Goal: Information Seeking & Learning: Learn about a topic

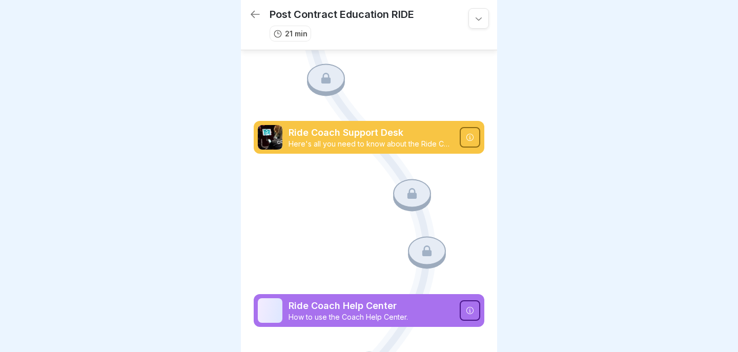
scroll to position [438, 0]
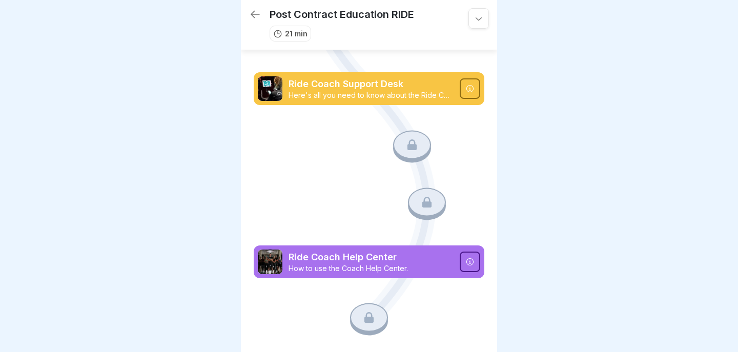
click at [369, 88] on p "Ride Coach Support Desk" at bounding box center [370, 83] width 165 height 13
click at [472, 86] on icon at bounding box center [469, 88] width 7 height 7
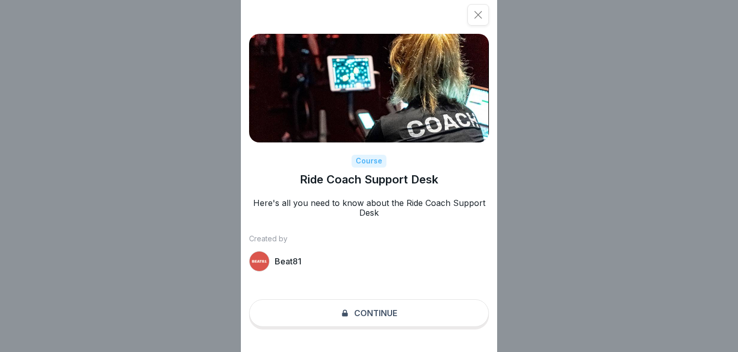
click at [379, 313] on div "Course Ride Coach Support Desk Here's all you need to know about the Ride Coach…" at bounding box center [369, 176] width 256 height 352
click at [279, 263] on p "Beat81" at bounding box center [288, 262] width 27 height 10
click at [367, 320] on div "Course Ride Coach Support Desk Here's all you need to know about the Ride Coach…" at bounding box center [369, 176] width 256 height 352
click at [478, 21] on div at bounding box center [478, 15] width 22 height 22
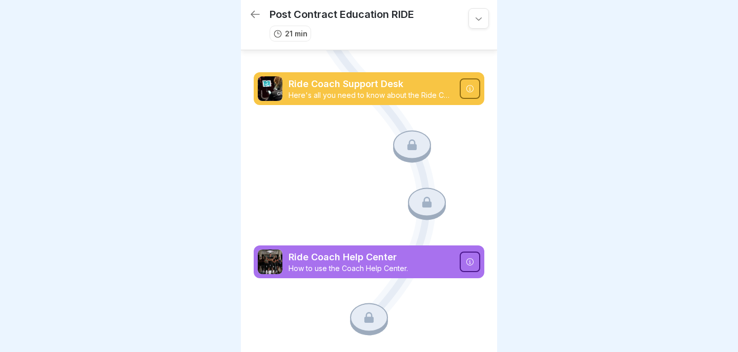
click at [470, 258] on icon at bounding box center [470, 262] width 8 height 8
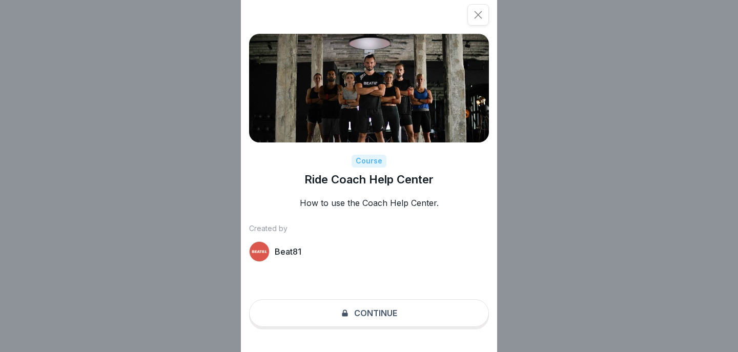
click at [474, 15] on icon at bounding box center [478, 15] width 10 height 10
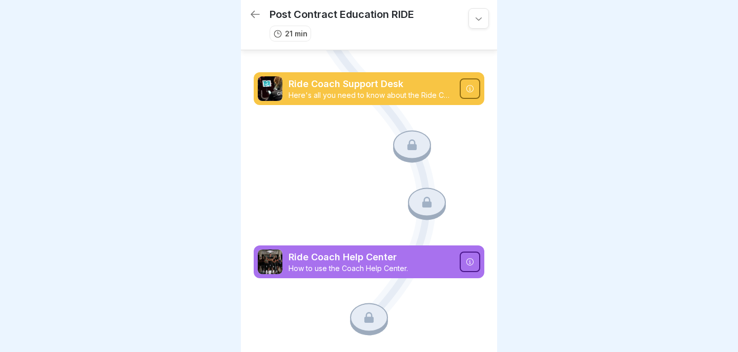
click at [424, 207] on icon at bounding box center [426, 202] width 9 height 11
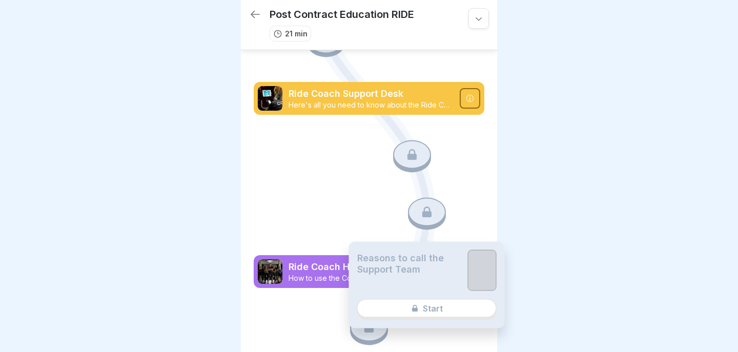
scroll to position [414, 0]
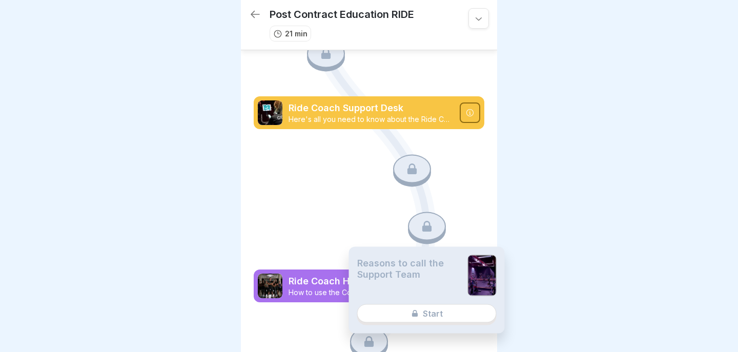
click at [427, 312] on div "Reasons to call the Support Team Start" at bounding box center [427, 290] width 156 height 87
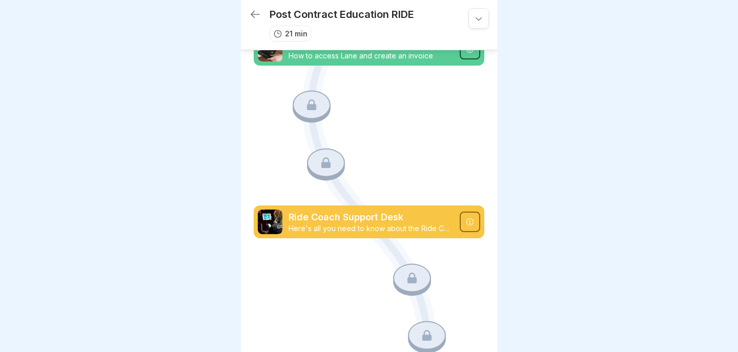
scroll to position [0, 0]
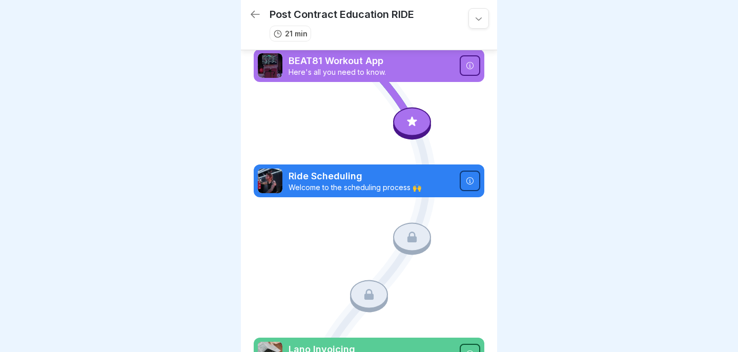
click at [409, 121] on icon at bounding box center [411, 121] width 13 height 13
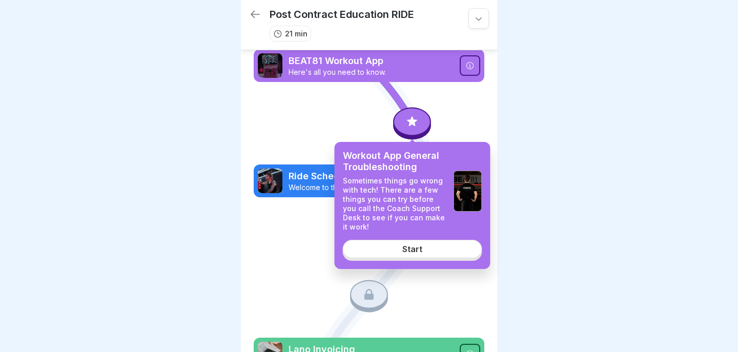
click at [421, 248] on div "Start" at bounding box center [412, 248] width 20 height 9
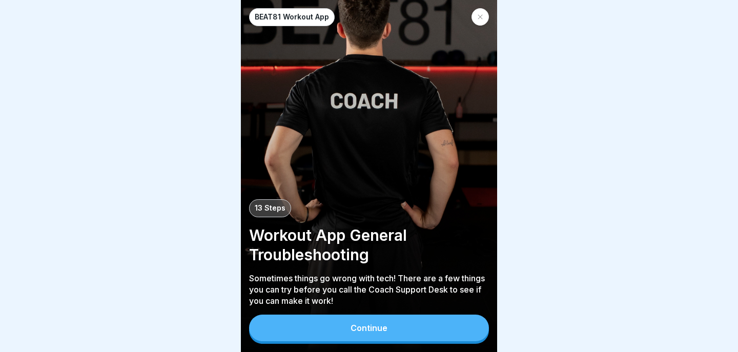
click at [478, 15] on icon at bounding box center [480, 17] width 5 height 5
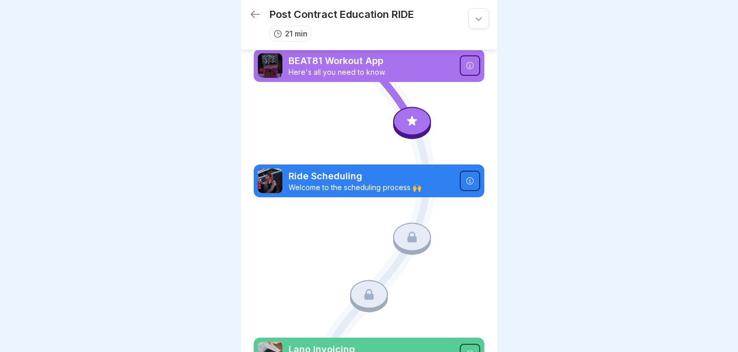
click at [253, 13] on icon at bounding box center [254, 14] width 9 height 7
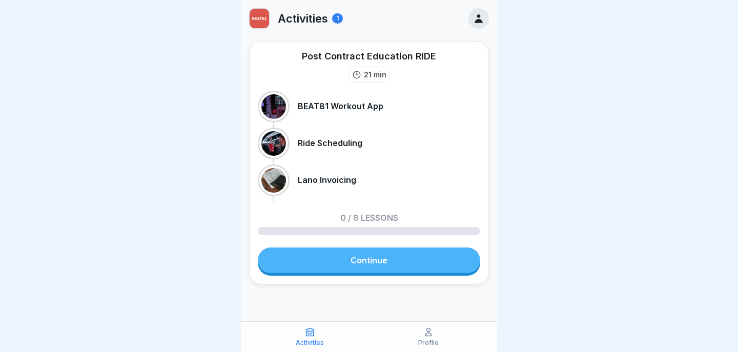
scroll to position [2, 0]
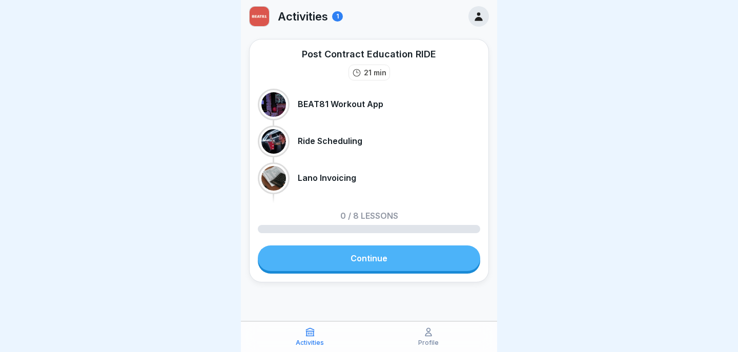
click at [368, 257] on link "Continue" at bounding box center [369, 258] width 222 height 26
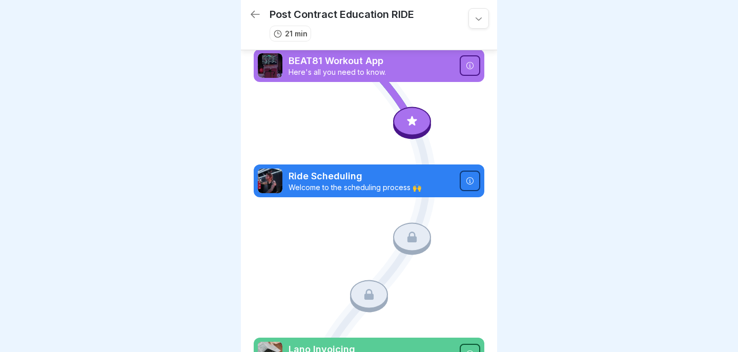
click at [477, 15] on icon at bounding box center [478, 18] width 10 height 10
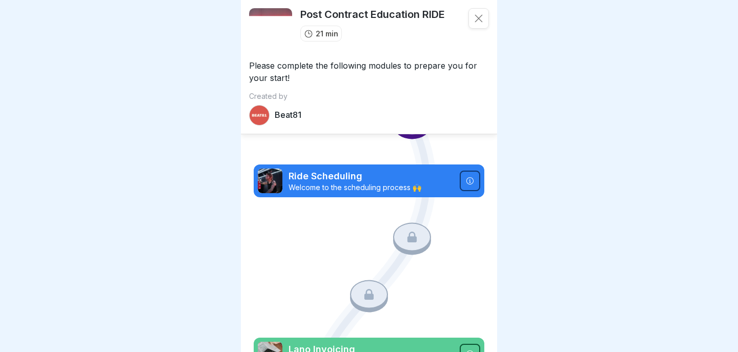
click at [477, 16] on icon at bounding box center [478, 18] width 10 height 10
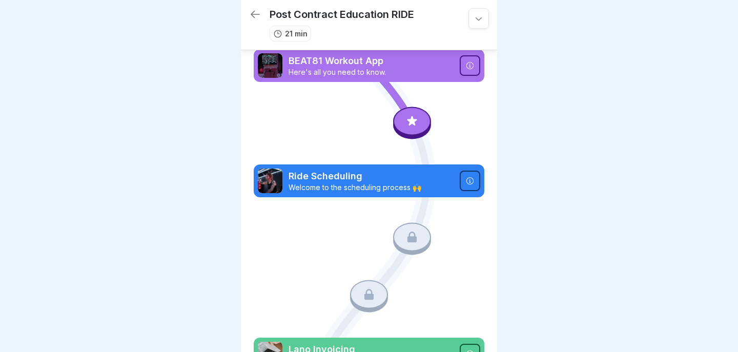
click at [406, 122] on icon at bounding box center [411, 121] width 13 height 13
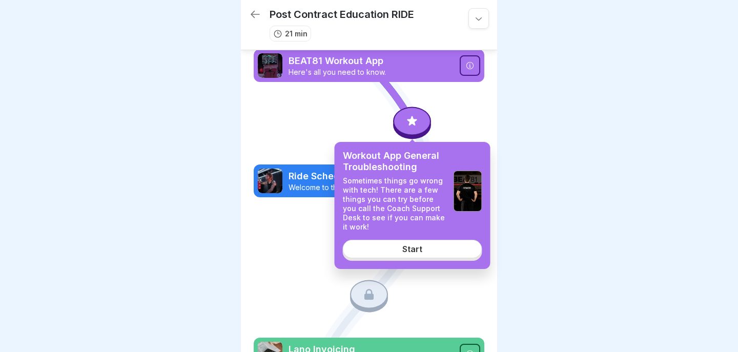
click at [406, 253] on div "Start" at bounding box center [412, 248] width 20 height 9
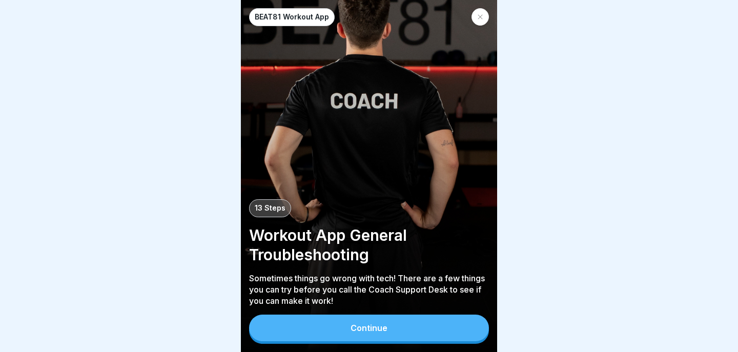
click at [375, 337] on button "Continue" at bounding box center [369, 328] width 240 height 27
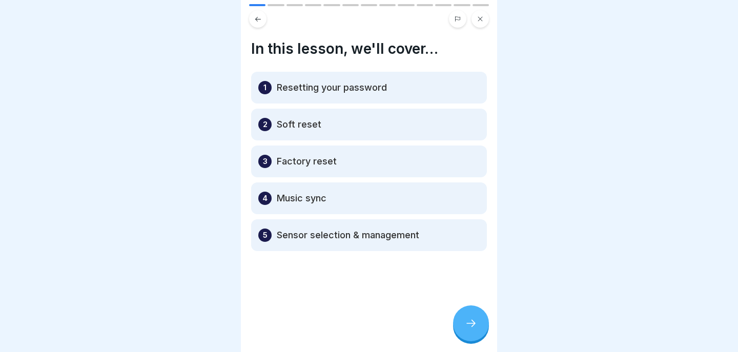
click at [481, 315] on div at bounding box center [471, 323] width 36 height 36
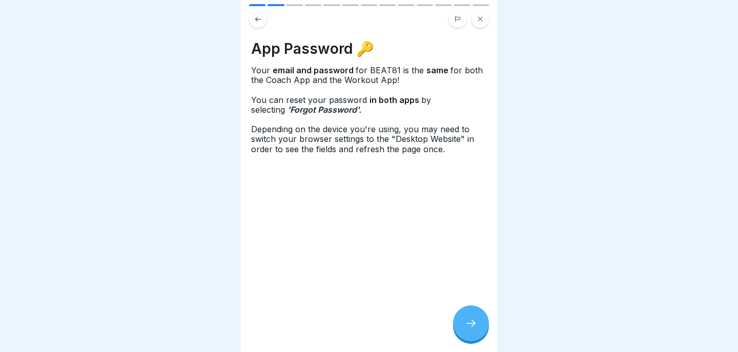
click at [476, 315] on div at bounding box center [471, 323] width 36 height 36
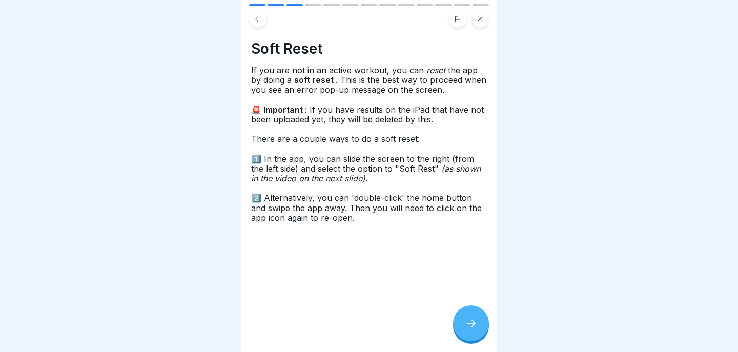
click at [260, 22] on icon at bounding box center [258, 19] width 8 height 8
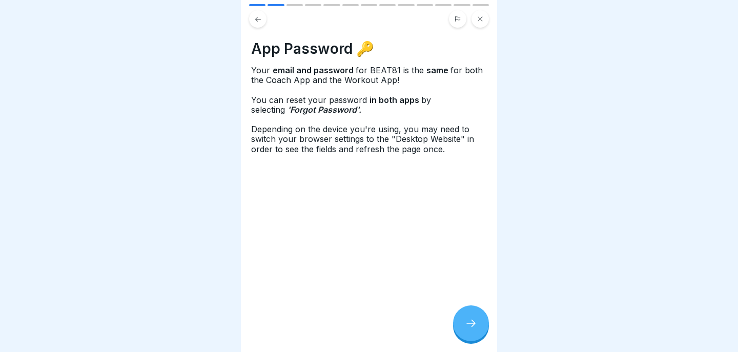
click at [470, 319] on icon at bounding box center [471, 323] width 12 height 12
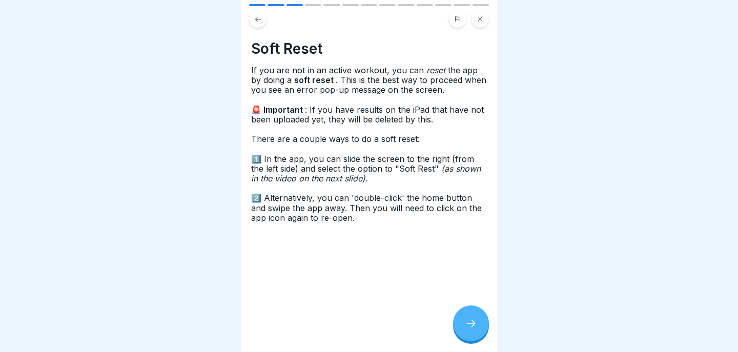
click at [470, 319] on icon at bounding box center [471, 323] width 12 height 12
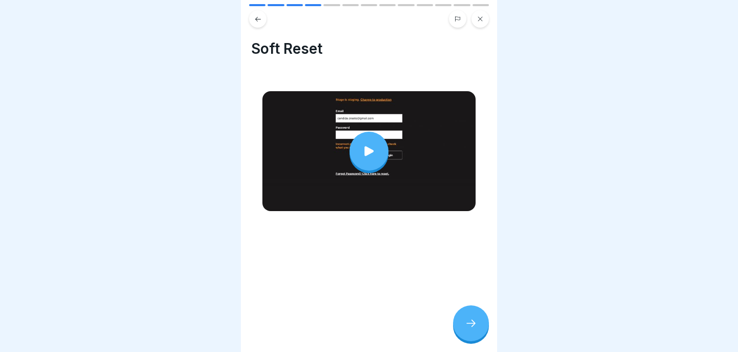
click at [363, 138] on div at bounding box center [368, 151] width 39 height 39
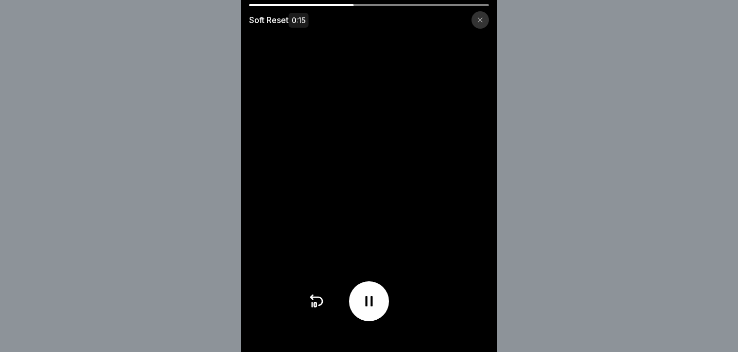
click at [482, 19] on icon at bounding box center [480, 20] width 6 height 6
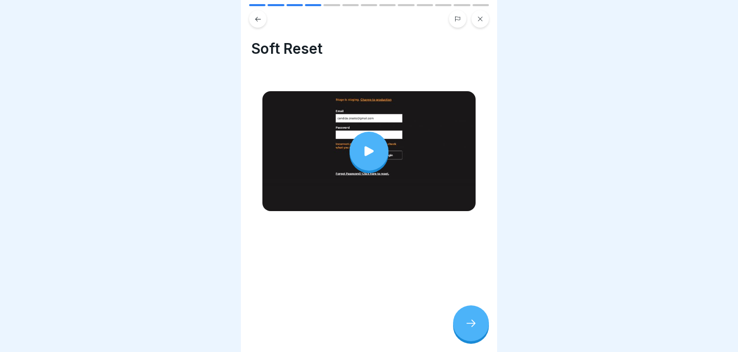
click at [470, 314] on div at bounding box center [471, 323] width 36 height 36
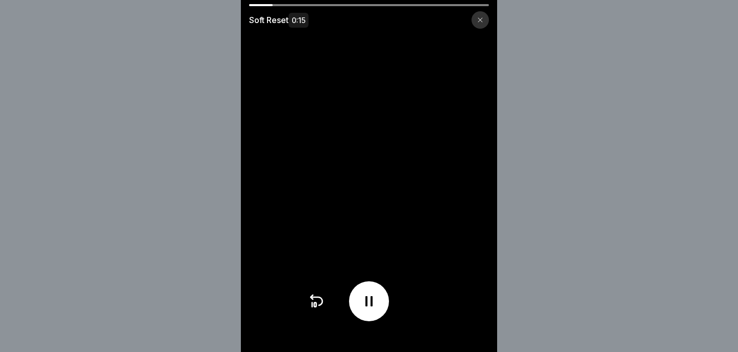
click at [391, 302] on div at bounding box center [369, 301] width 122 height 40
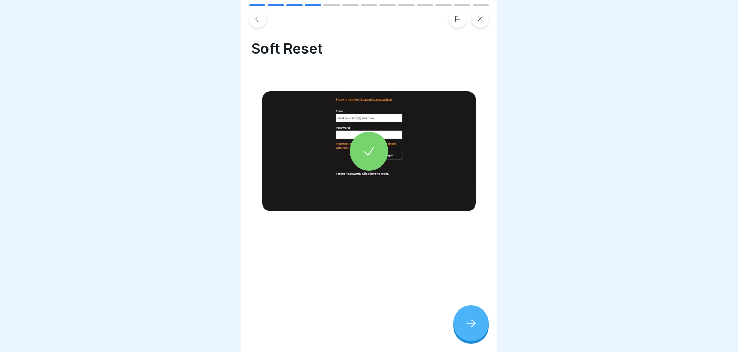
click at [467, 323] on icon at bounding box center [470, 323] width 9 height 7
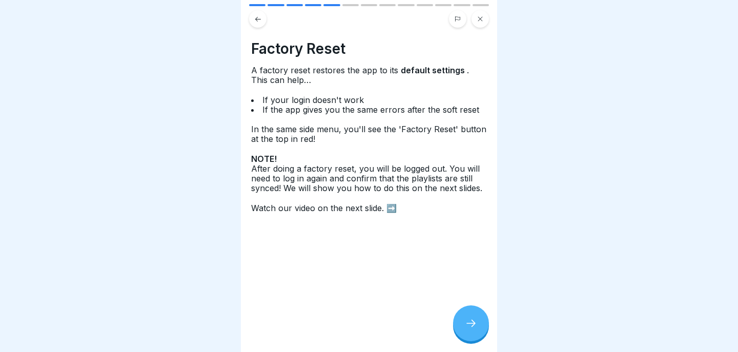
click at [467, 323] on icon at bounding box center [471, 323] width 12 height 12
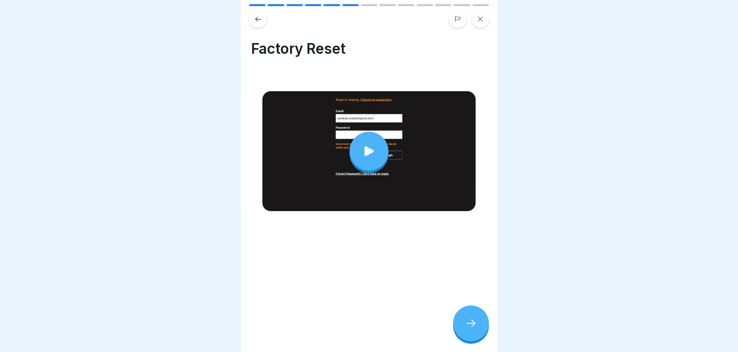
click at [467, 323] on icon at bounding box center [470, 323] width 9 height 7
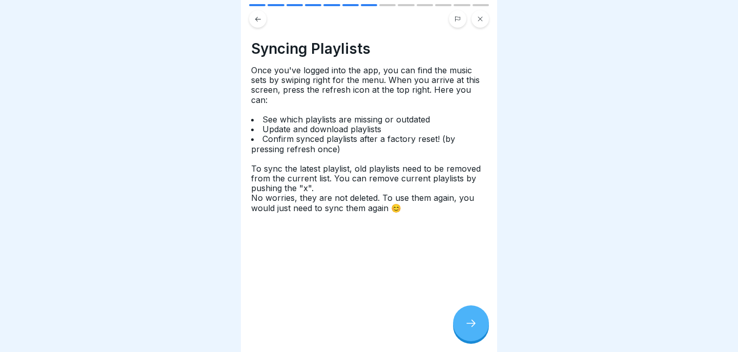
click at [467, 323] on icon at bounding box center [471, 323] width 12 height 12
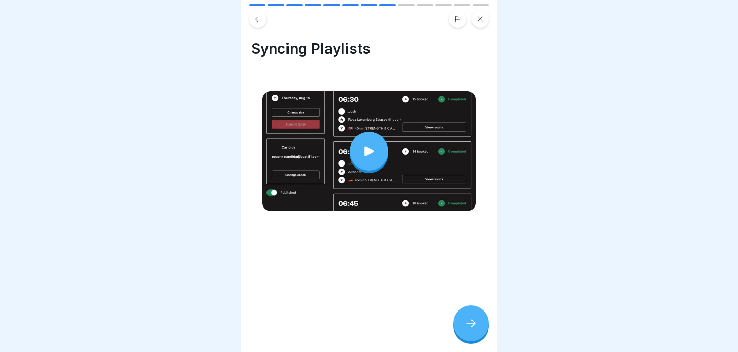
click at [467, 323] on icon at bounding box center [471, 323] width 12 height 12
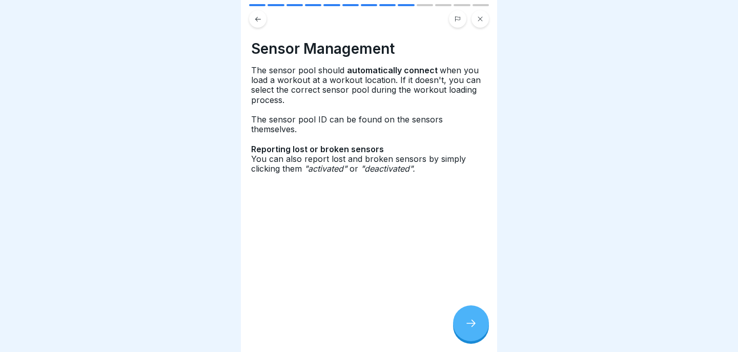
click at [467, 323] on icon at bounding box center [470, 323] width 9 height 7
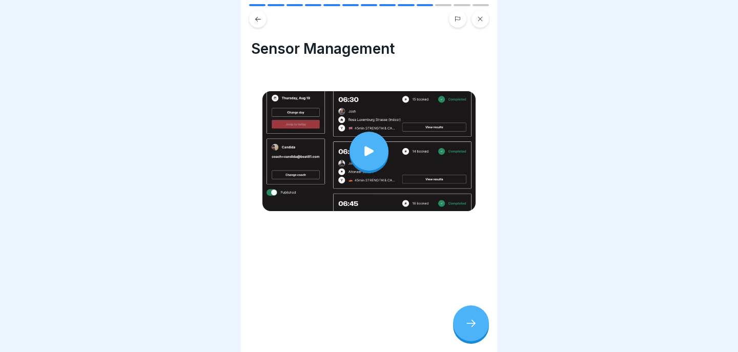
click at [467, 323] on icon at bounding box center [470, 323] width 9 height 7
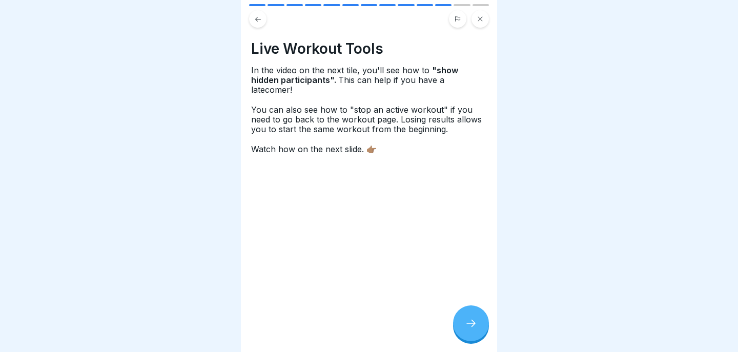
click at [467, 323] on icon at bounding box center [471, 323] width 12 height 12
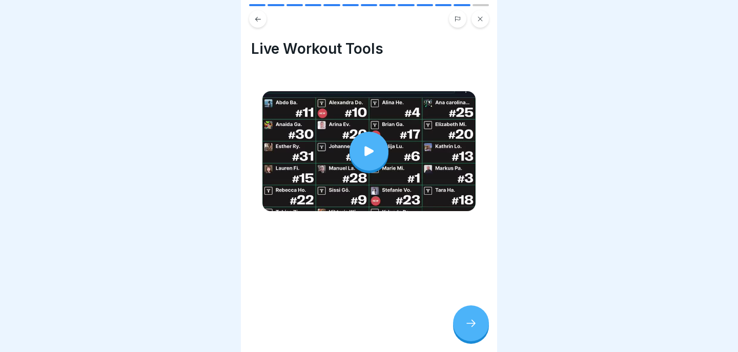
click at [467, 323] on icon at bounding box center [471, 323] width 12 height 12
click at [473, 320] on icon at bounding box center [471, 323] width 12 height 12
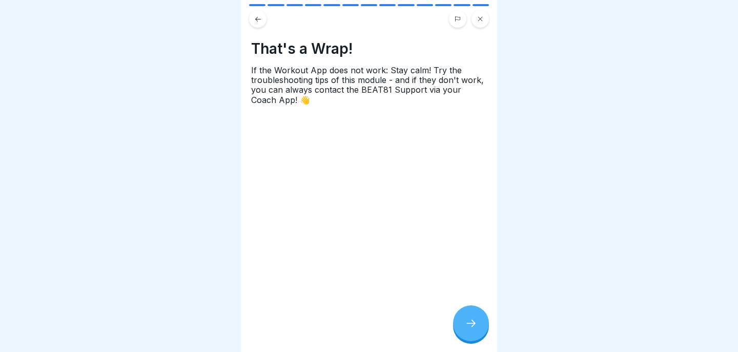
click at [473, 320] on icon at bounding box center [471, 323] width 12 height 12
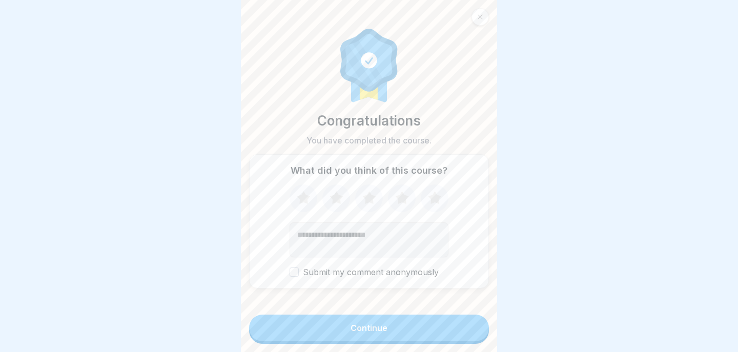
click at [432, 198] on icon at bounding box center [434, 197] width 13 height 13
click at [393, 327] on button "Continue" at bounding box center [369, 328] width 240 height 27
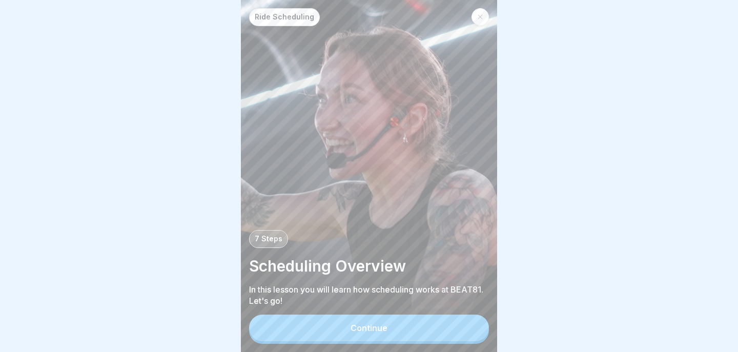
click at [393, 327] on button "Continue" at bounding box center [369, 328] width 240 height 27
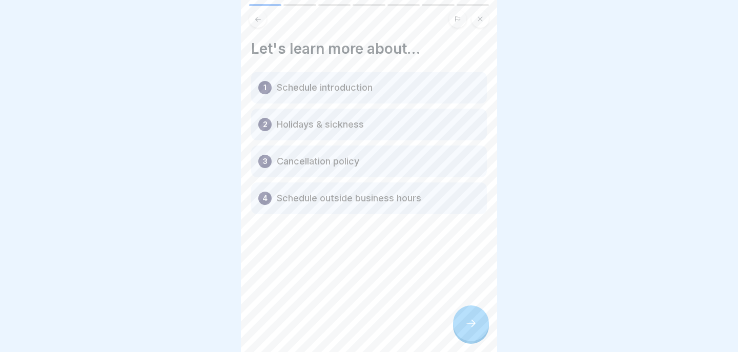
click at [471, 316] on div at bounding box center [471, 323] width 36 height 36
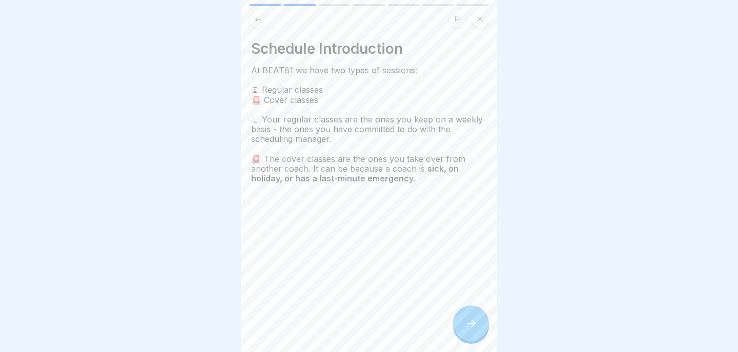
click at [469, 319] on icon at bounding box center [471, 323] width 12 height 12
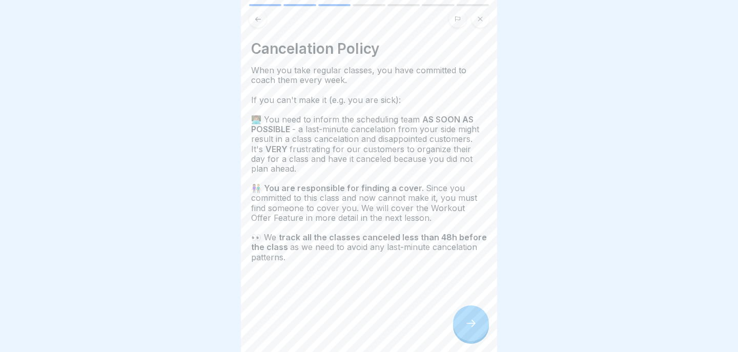
click at [469, 319] on icon at bounding box center [471, 323] width 12 height 12
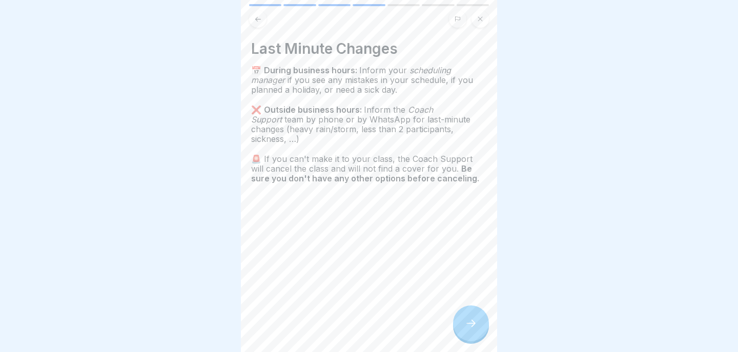
click at [469, 319] on icon at bounding box center [471, 323] width 12 height 12
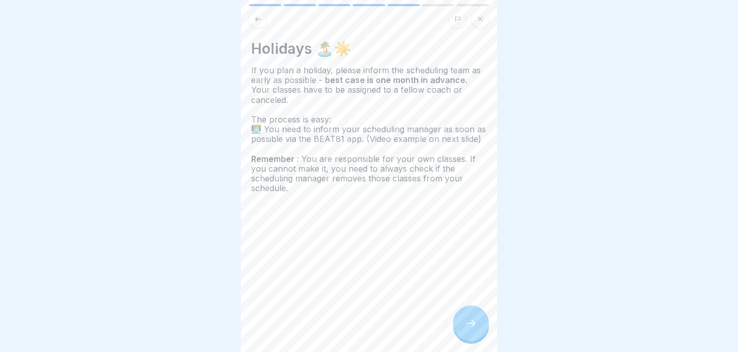
click at [469, 319] on icon at bounding box center [471, 323] width 12 height 12
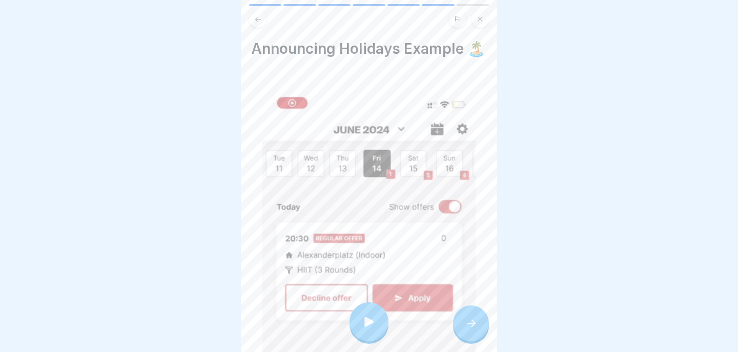
click at [469, 319] on icon at bounding box center [471, 323] width 12 height 12
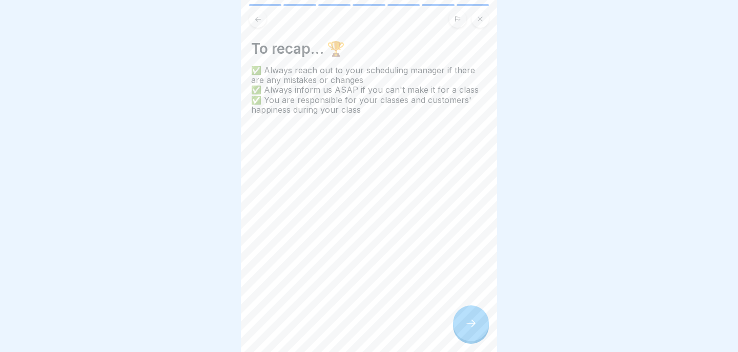
click at [469, 319] on icon at bounding box center [471, 323] width 12 height 12
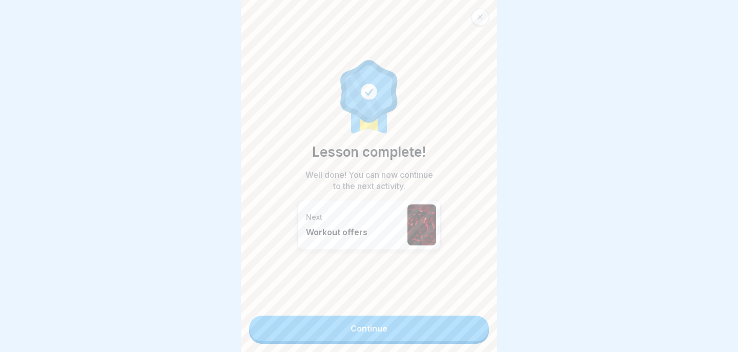
click at [448, 327] on link "Continue" at bounding box center [369, 329] width 240 height 26
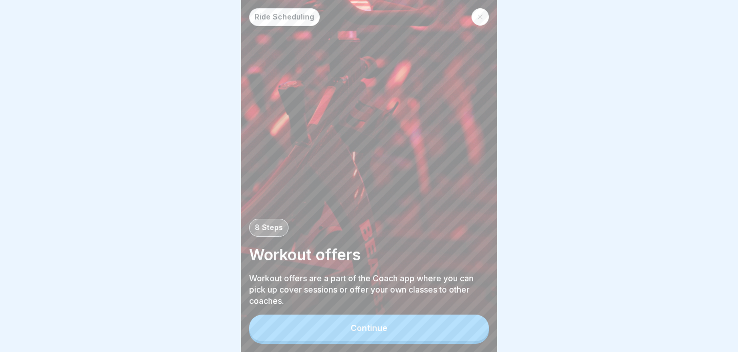
click at [448, 327] on button "Continue" at bounding box center [369, 328] width 240 height 27
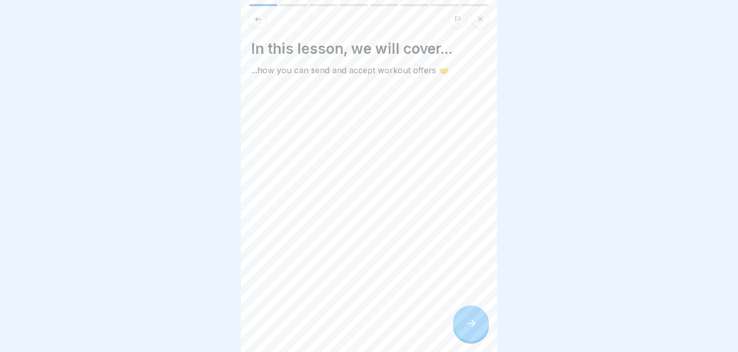
click at [470, 322] on icon at bounding box center [471, 323] width 12 height 12
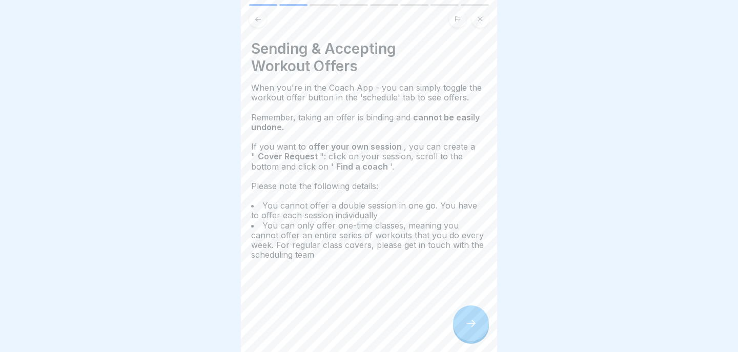
click at [470, 322] on icon at bounding box center [471, 323] width 12 height 12
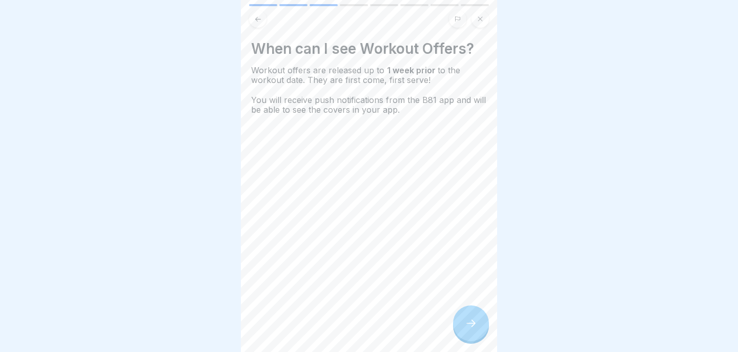
click at [470, 322] on icon at bounding box center [471, 323] width 12 height 12
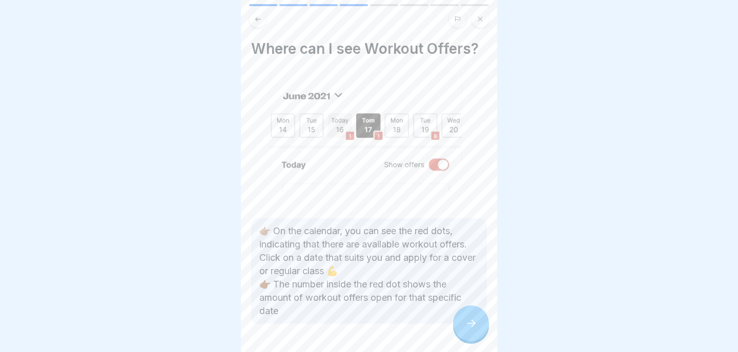
click at [470, 322] on icon at bounding box center [471, 323] width 12 height 12
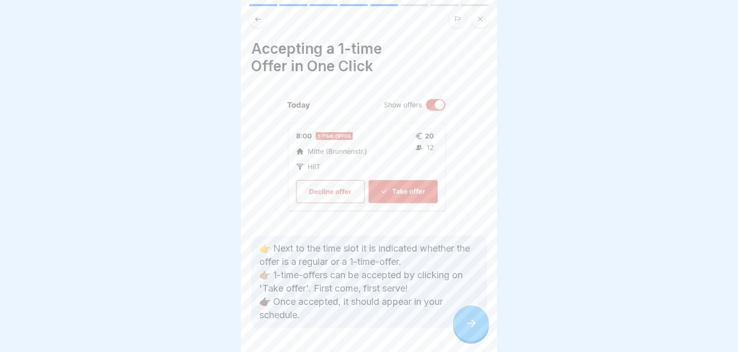
click at [470, 322] on icon at bounding box center [471, 323] width 12 height 12
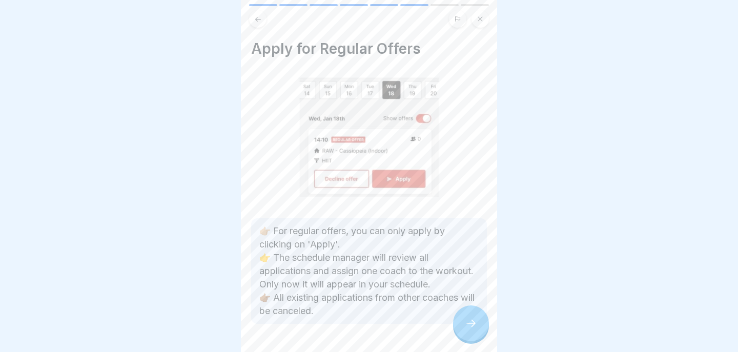
click at [470, 322] on icon at bounding box center [471, 323] width 12 height 12
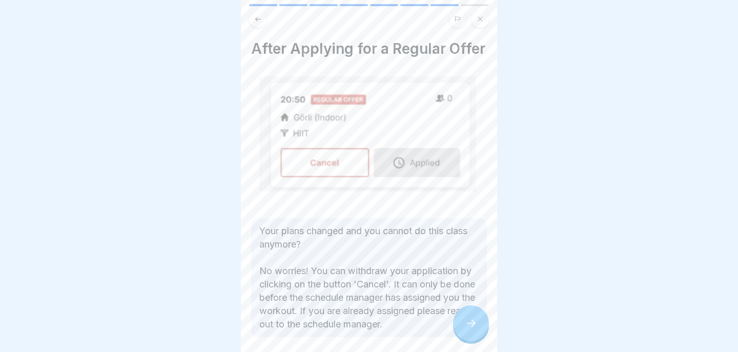
click at [470, 322] on icon at bounding box center [471, 323] width 12 height 12
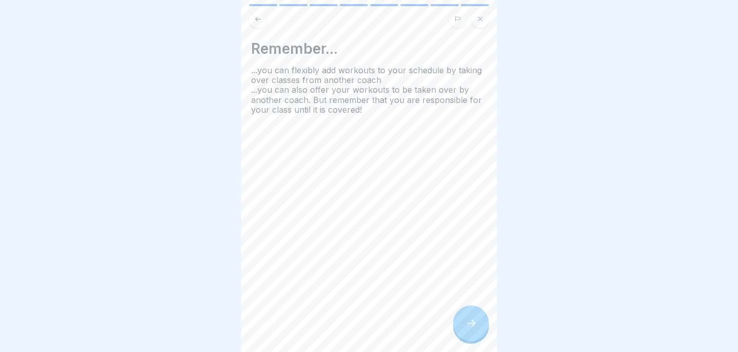
click at [470, 322] on icon at bounding box center [471, 323] width 12 height 12
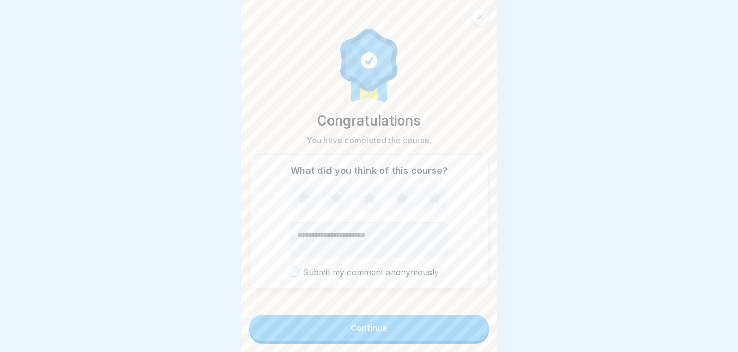
click at [435, 200] on icon at bounding box center [434, 197] width 13 height 13
click at [369, 331] on div "Continue" at bounding box center [368, 327] width 37 height 9
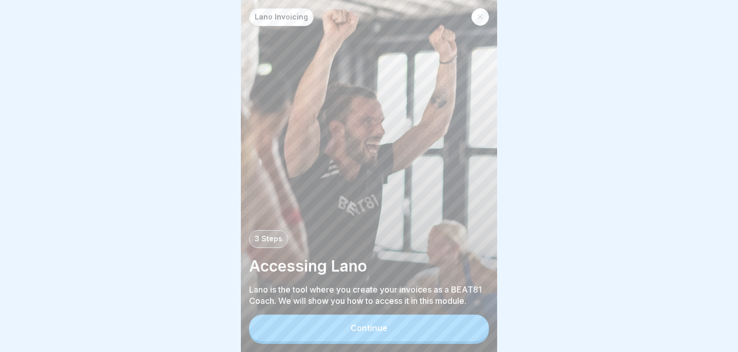
click at [369, 331] on div "Continue" at bounding box center [368, 327] width 37 height 9
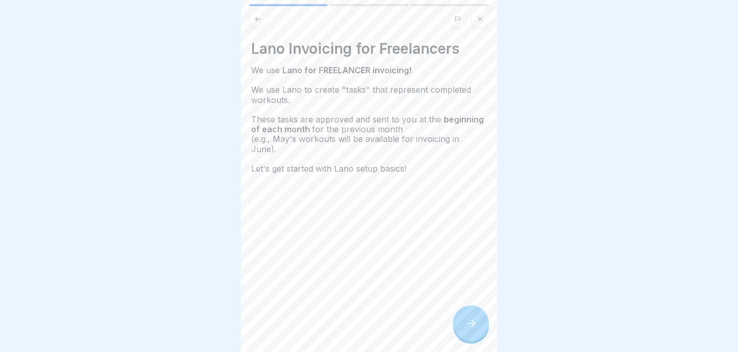
click at [469, 321] on icon at bounding box center [471, 323] width 12 height 12
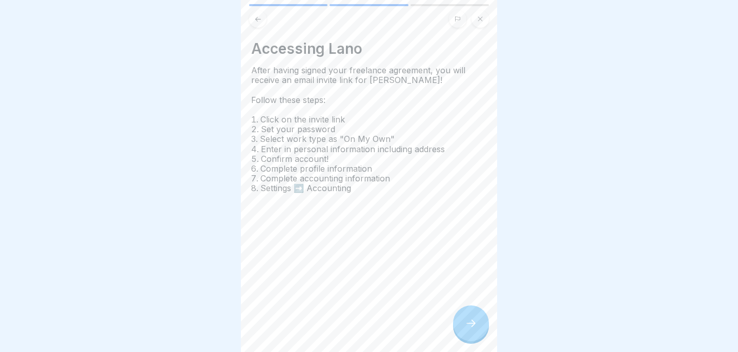
click at [469, 322] on icon at bounding box center [471, 323] width 12 height 12
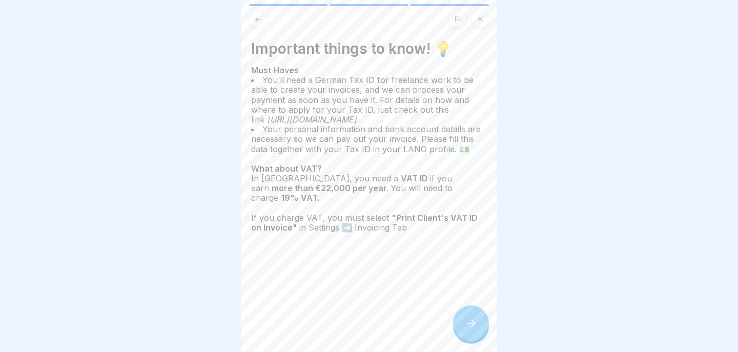
click at [469, 322] on icon at bounding box center [471, 323] width 12 height 12
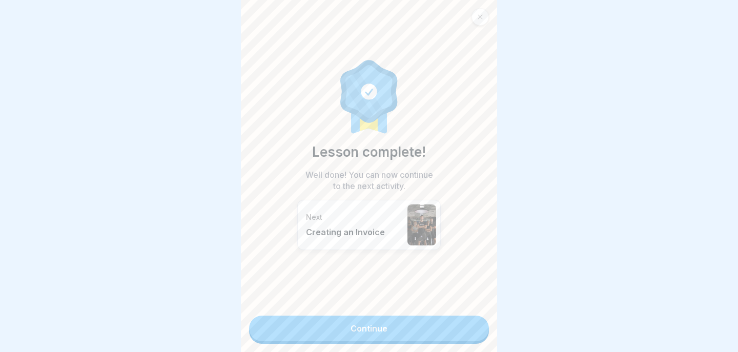
click at [430, 325] on link "Continue" at bounding box center [369, 329] width 240 height 26
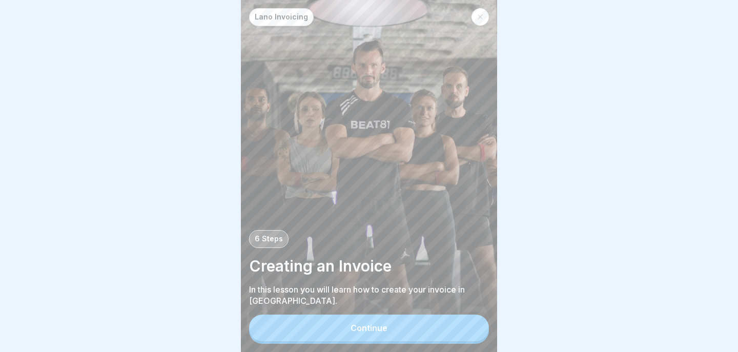
click at [401, 328] on button "Continue" at bounding box center [369, 328] width 240 height 27
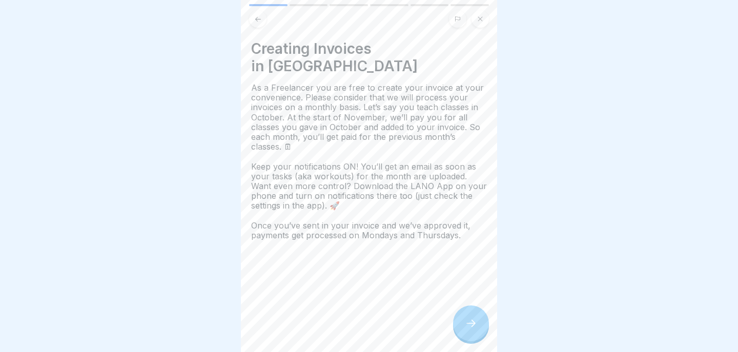
click at [471, 321] on icon at bounding box center [471, 323] width 12 height 12
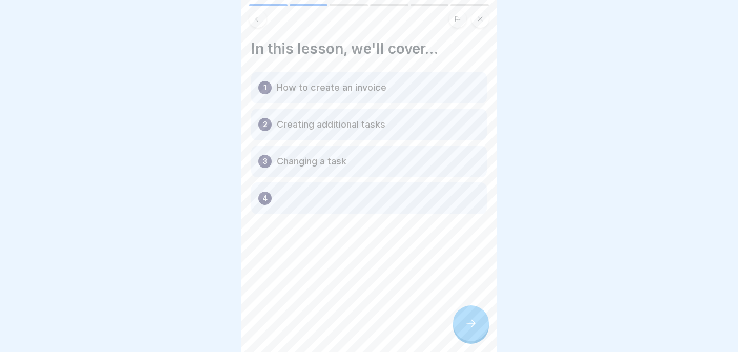
click at [471, 321] on icon at bounding box center [471, 323] width 12 height 12
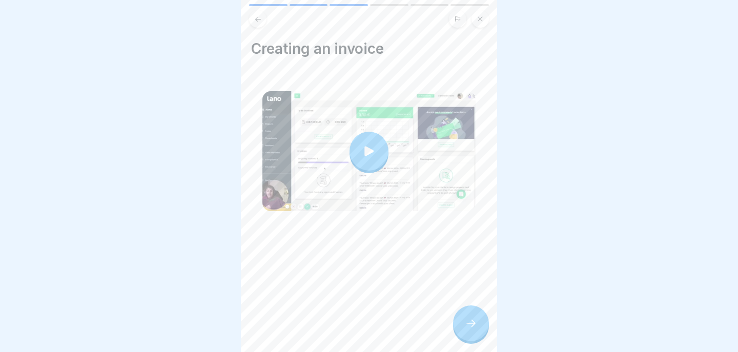
click at [471, 321] on icon at bounding box center [471, 323] width 12 height 12
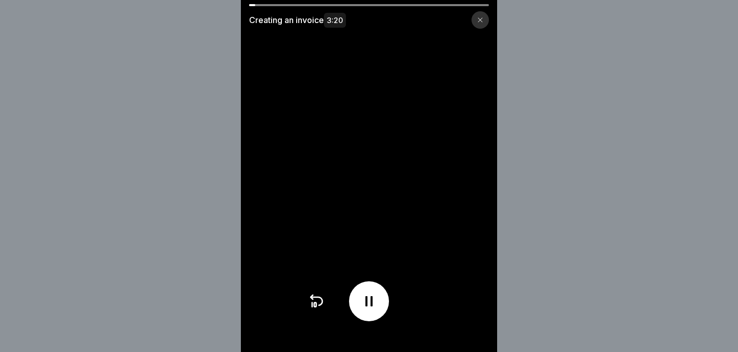
click at [373, 297] on icon at bounding box center [369, 301] width 16 height 16
click at [368, 297] on icon at bounding box center [369, 301] width 16 height 16
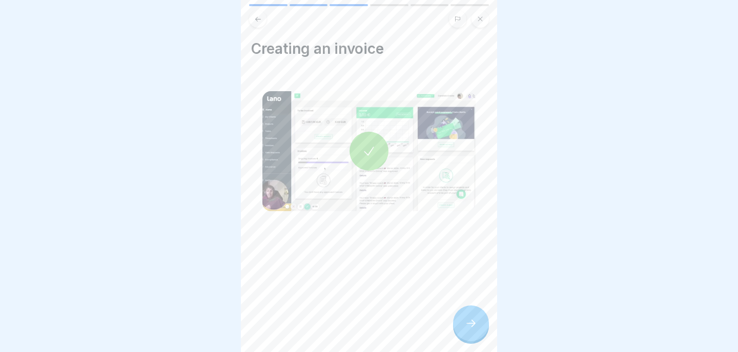
click at [466, 325] on icon at bounding box center [471, 323] width 12 height 12
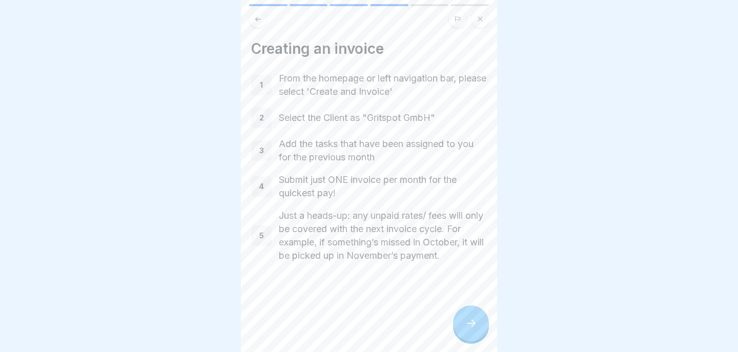
click at [466, 325] on icon at bounding box center [471, 323] width 12 height 12
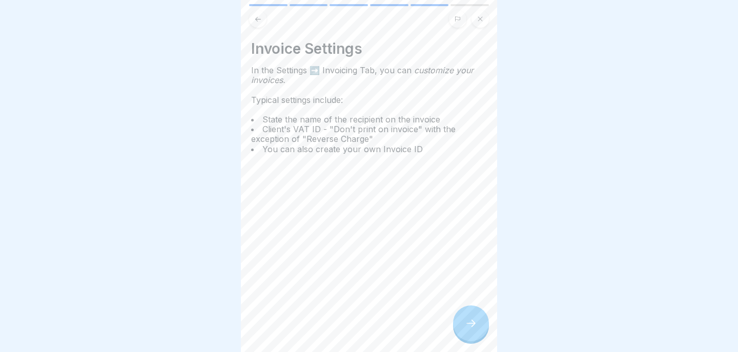
click at [466, 325] on icon at bounding box center [471, 323] width 12 height 12
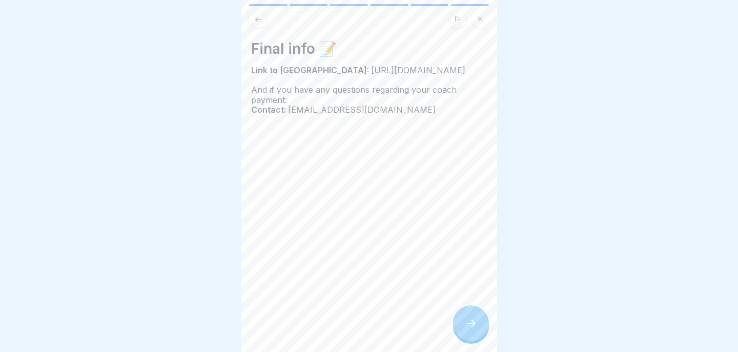
click at [466, 325] on icon at bounding box center [471, 323] width 12 height 12
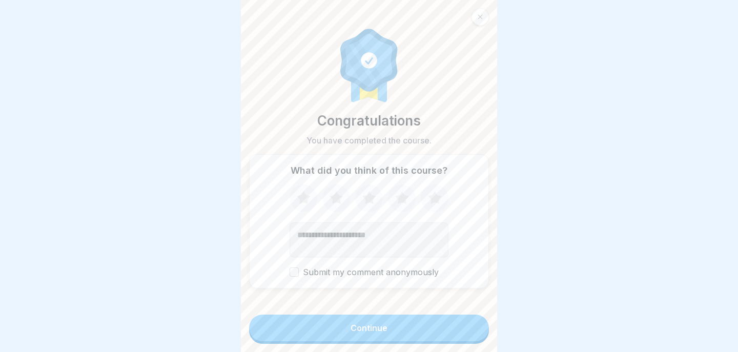
click at [436, 194] on icon at bounding box center [434, 198] width 27 height 27
click at [359, 334] on button "Continue" at bounding box center [369, 328] width 240 height 27
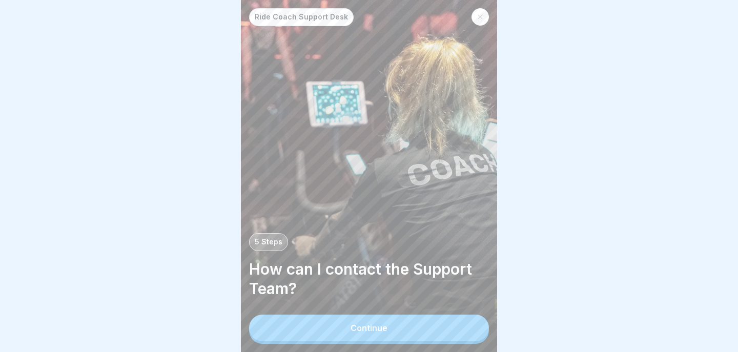
click at [383, 329] on div "Continue" at bounding box center [368, 327] width 37 height 9
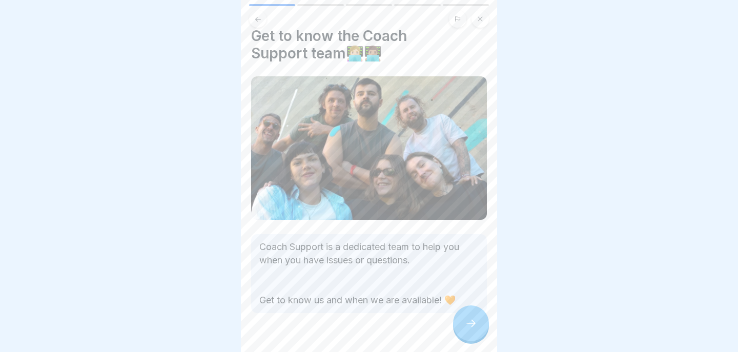
scroll to position [10, 0]
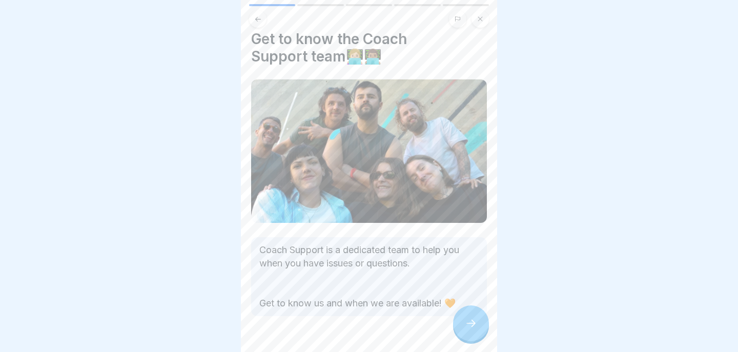
click at [466, 317] on icon at bounding box center [471, 323] width 12 height 12
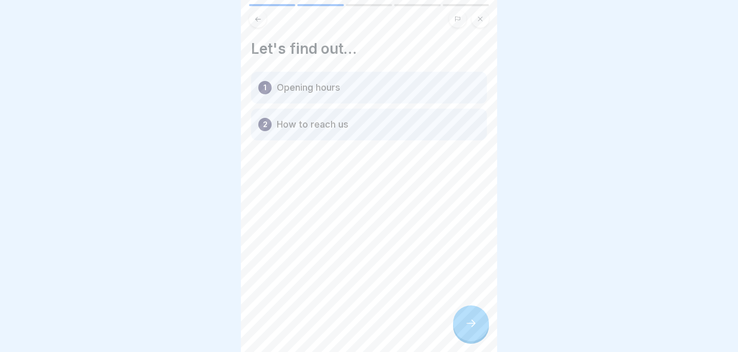
click at [466, 317] on icon at bounding box center [471, 323] width 12 height 12
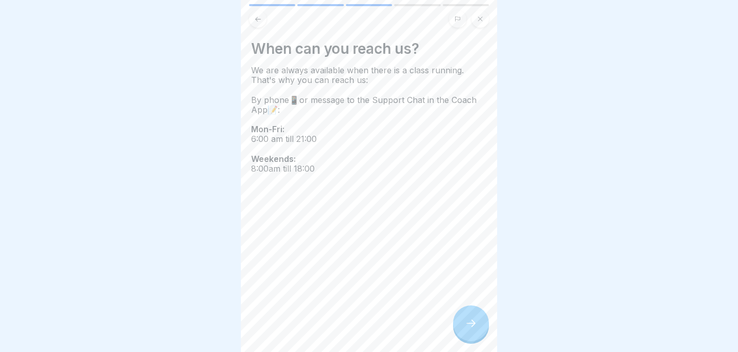
click at [467, 322] on icon at bounding box center [471, 323] width 12 height 12
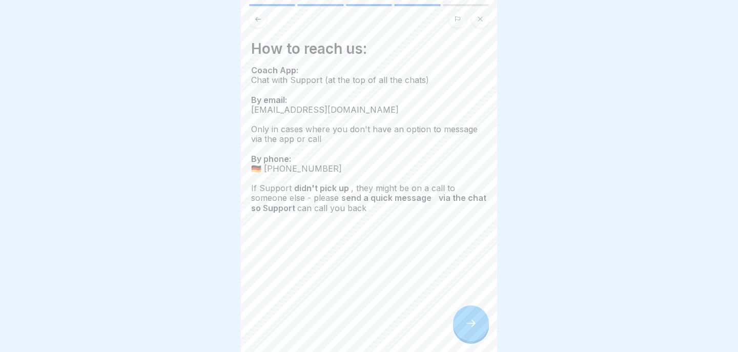
click at [467, 322] on icon at bounding box center [471, 323] width 12 height 12
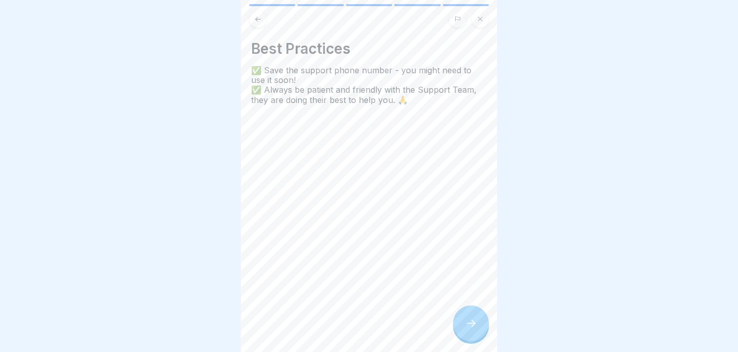
click at [256, 21] on icon at bounding box center [258, 19] width 8 height 8
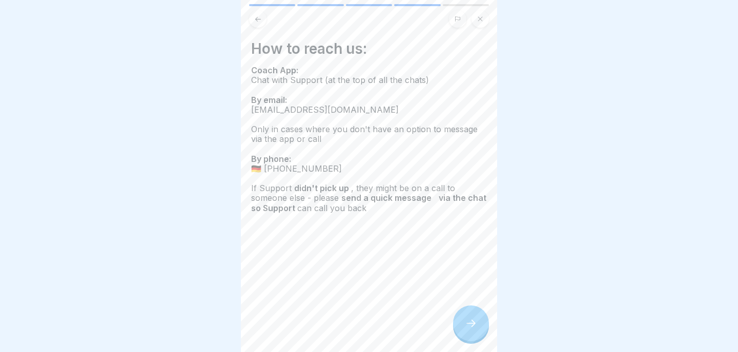
click at [470, 325] on icon at bounding box center [471, 323] width 12 height 12
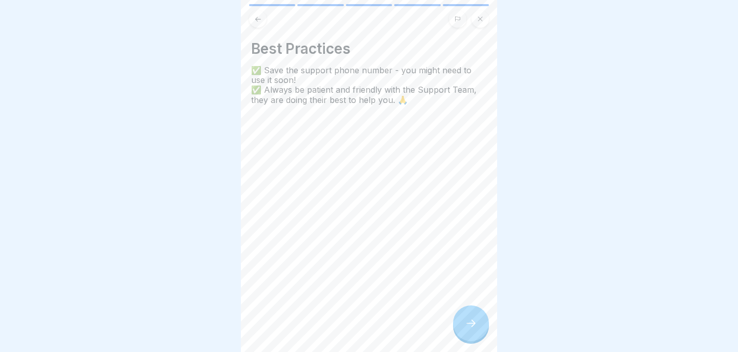
click at [470, 325] on icon at bounding box center [471, 323] width 12 height 12
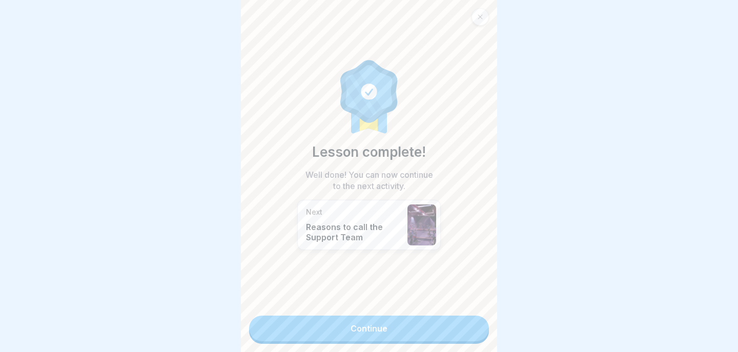
click at [380, 325] on link "Continue" at bounding box center [369, 329] width 240 height 26
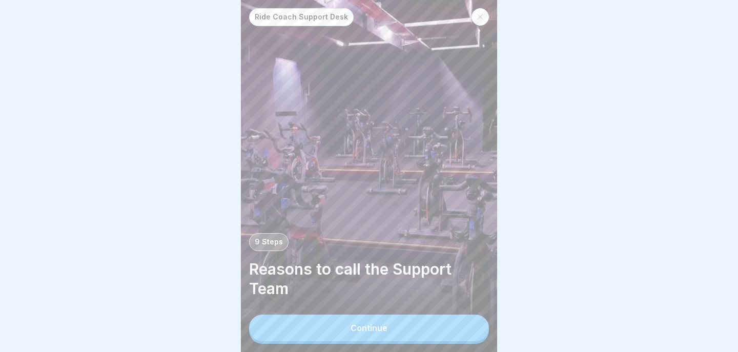
click at [383, 332] on div "Continue" at bounding box center [368, 327] width 37 height 9
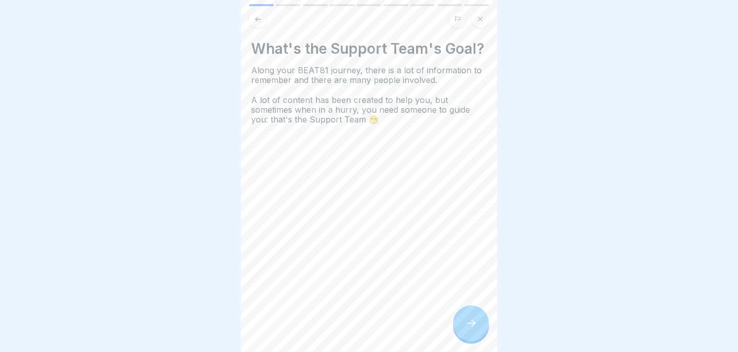
click at [470, 322] on icon at bounding box center [471, 323] width 12 height 12
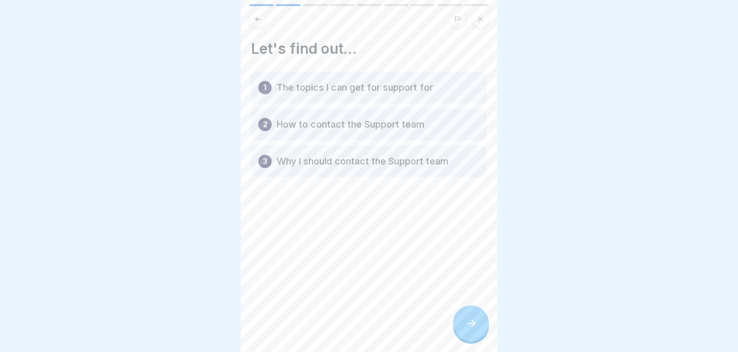
click at [470, 322] on icon at bounding box center [471, 323] width 12 height 12
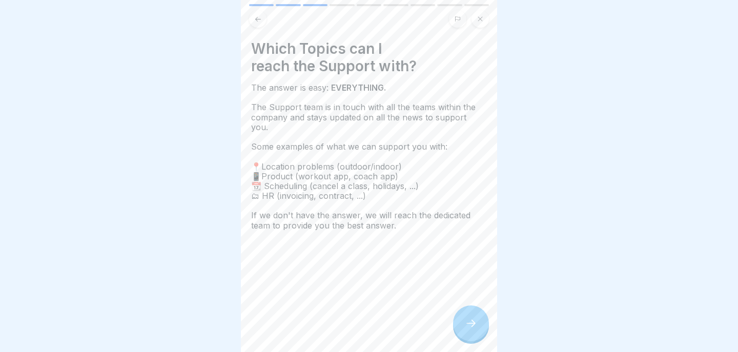
click at [470, 322] on icon at bounding box center [471, 323] width 12 height 12
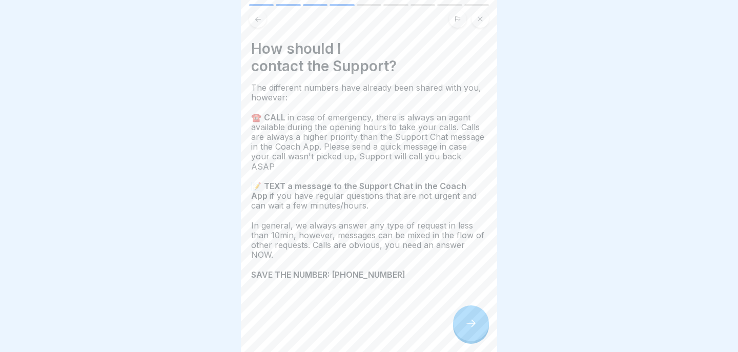
click at [470, 322] on icon at bounding box center [471, 323] width 12 height 12
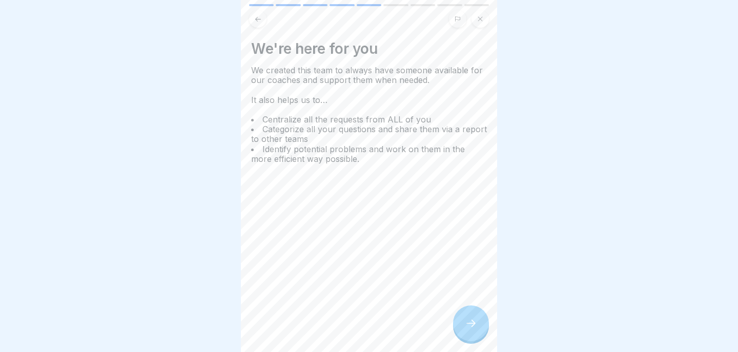
click at [470, 322] on icon at bounding box center [471, 323] width 12 height 12
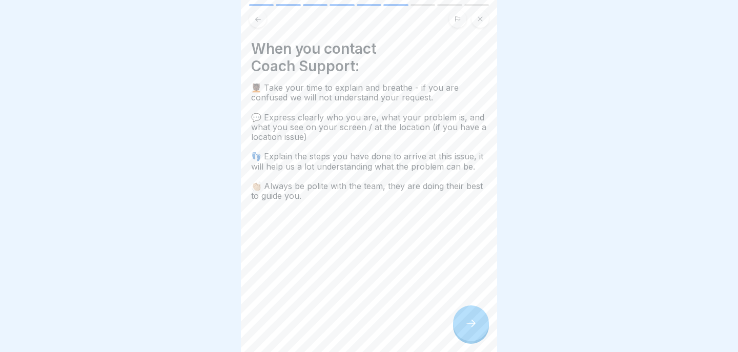
click at [470, 322] on icon at bounding box center [471, 323] width 12 height 12
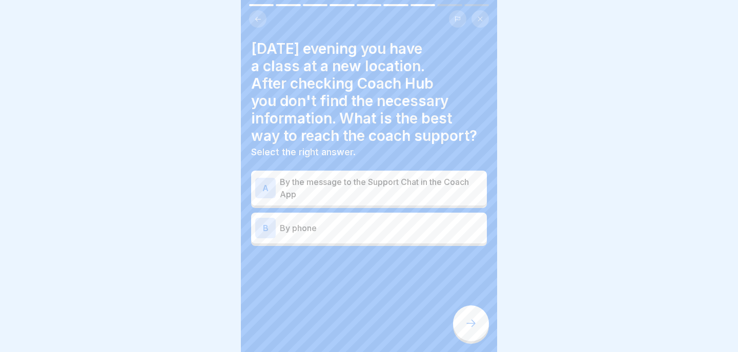
click at [378, 196] on p "By the message to the Support Chat in the Coach App" at bounding box center [381, 188] width 203 height 25
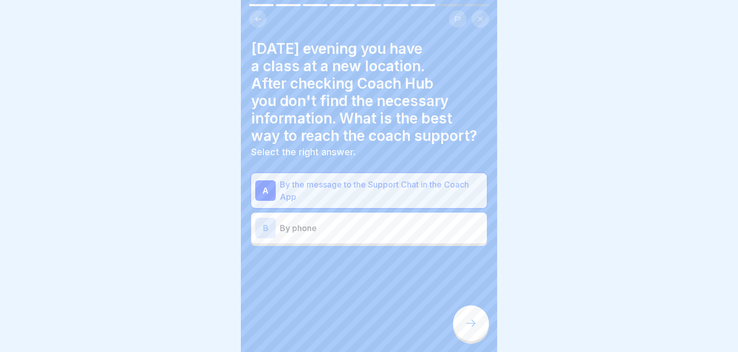
click at [472, 322] on icon at bounding box center [471, 323] width 12 height 12
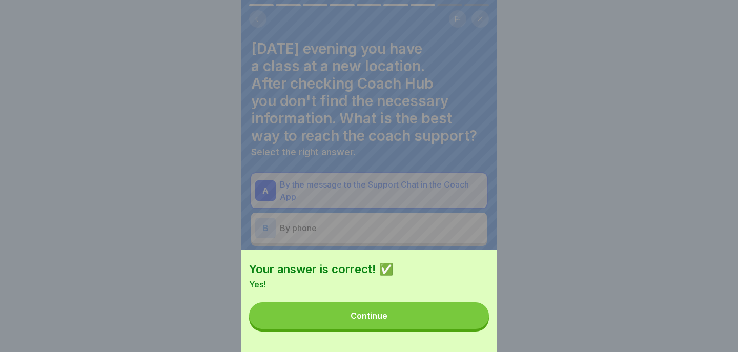
click at [393, 316] on button "Continue" at bounding box center [369, 315] width 240 height 27
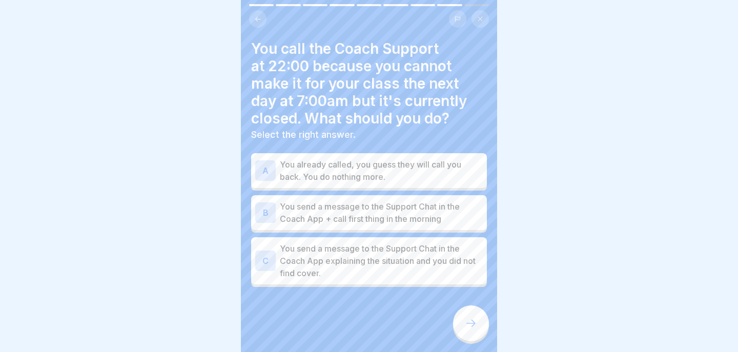
click at [417, 220] on p "You send a message to the Support Chat in the Coach App + call first thing in t…" at bounding box center [381, 212] width 203 height 25
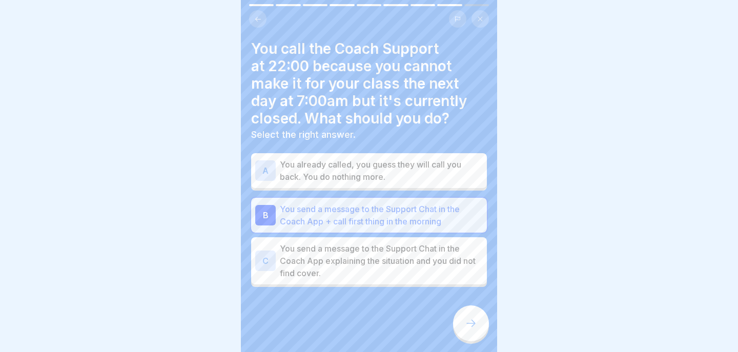
click at [466, 325] on icon at bounding box center [471, 323] width 12 height 12
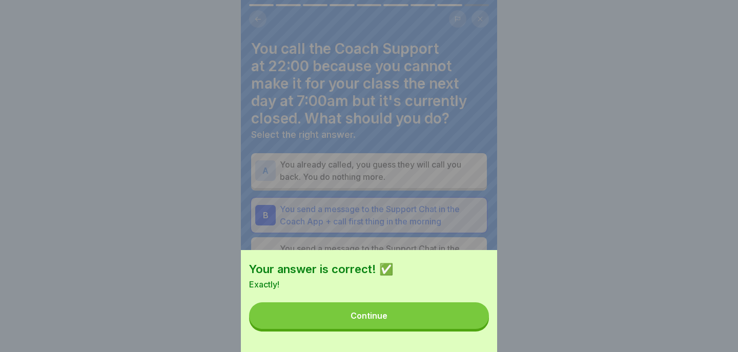
click at [394, 317] on button "Continue" at bounding box center [369, 315] width 240 height 27
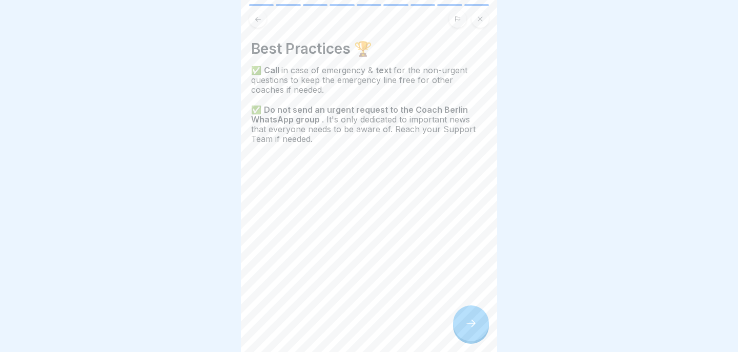
click at [461, 319] on div at bounding box center [471, 323] width 36 height 36
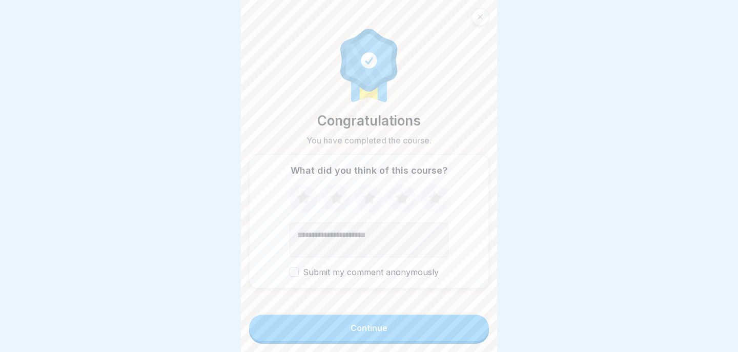
click at [432, 197] on icon at bounding box center [434, 197] width 13 height 13
click at [359, 320] on button "Continue" at bounding box center [369, 328] width 240 height 27
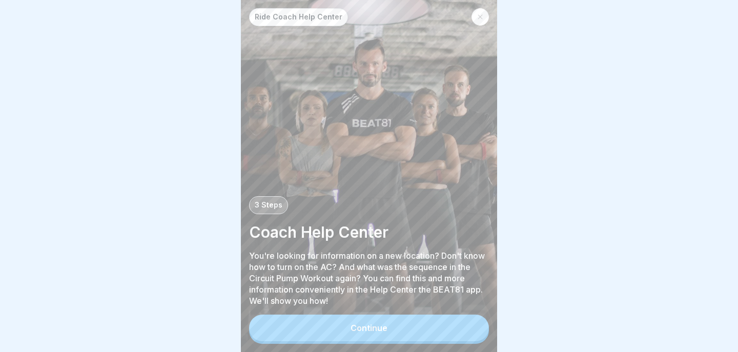
click at [373, 336] on button "Continue" at bounding box center [369, 328] width 240 height 27
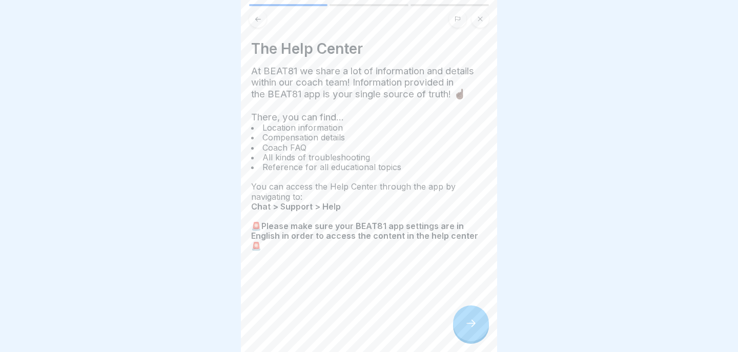
click at [470, 323] on icon at bounding box center [470, 323] width 9 height 7
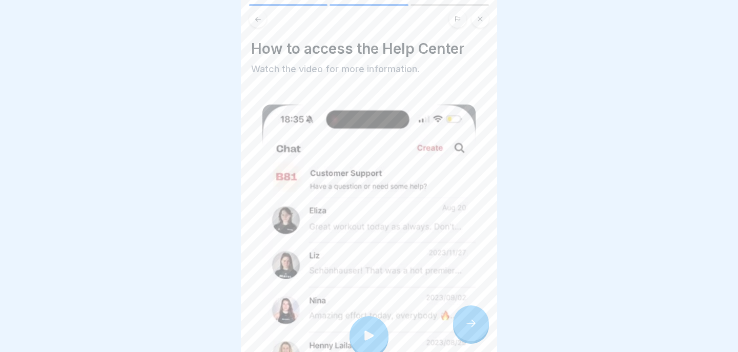
click at [474, 327] on icon at bounding box center [471, 323] width 12 height 12
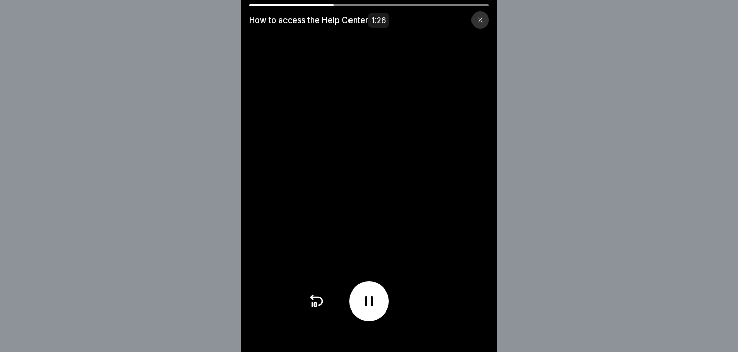
click at [300, 6] on div "How to access the Help Center 1:26" at bounding box center [369, 16] width 256 height 25
click at [317, 298] on icon at bounding box center [316, 301] width 16 height 16
click at [315, 299] on icon at bounding box center [316, 301] width 16 height 16
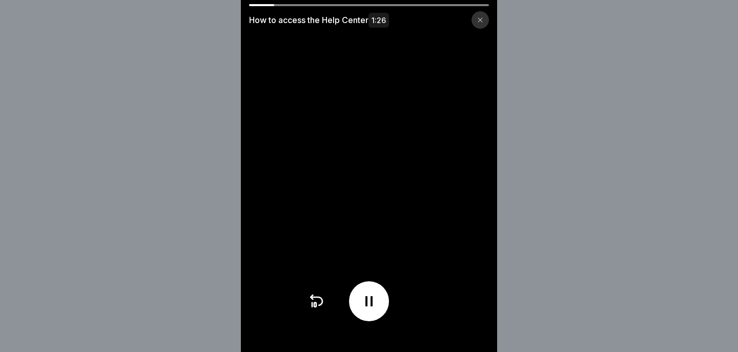
click at [370, 295] on icon at bounding box center [369, 301] width 16 height 16
click at [365, 298] on icon at bounding box center [369, 301] width 10 height 11
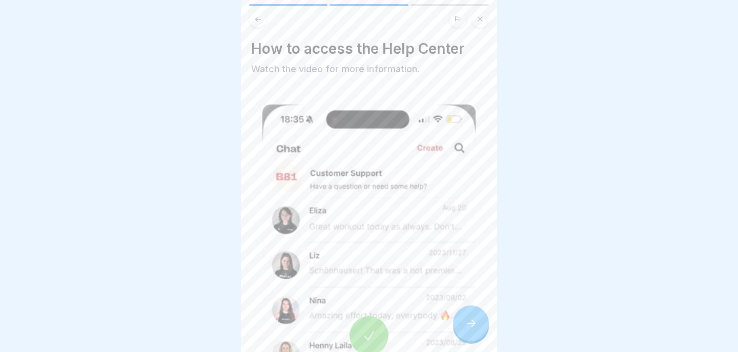
click at [470, 325] on icon at bounding box center [471, 323] width 12 height 12
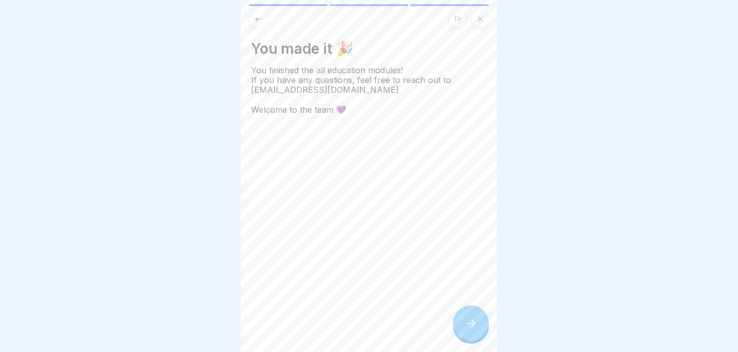
click at [470, 325] on icon at bounding box center [471, 323] width 12 height 12
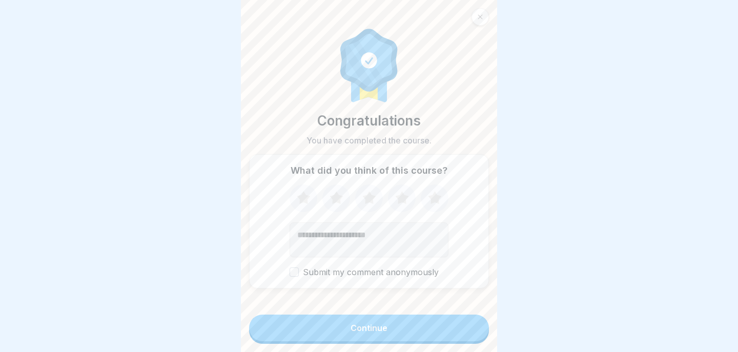
click at [431, 192] on icon at bounding box center [434, 198] width 27 height 27
click at [351, 324] on div "Continue" at bounding box center [368, 327] width 37 height 9
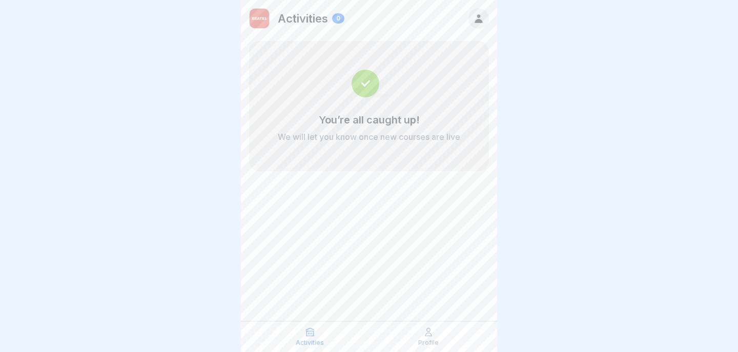
click at [429, 332] on icon at bounding box center [428, 332] width 6 height 8
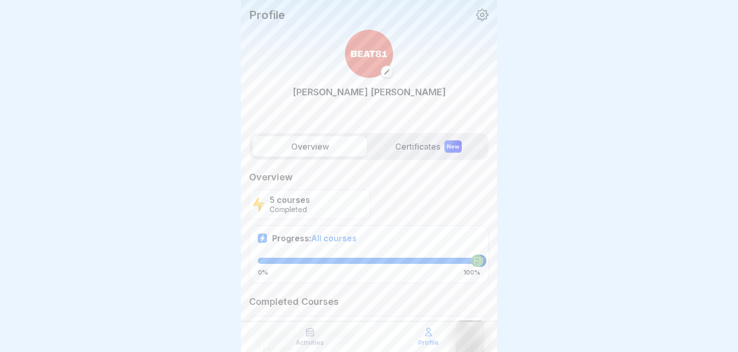
click at [423, 141] on label "Certificates New" at bounding box center [428, 146] width 114 height 20
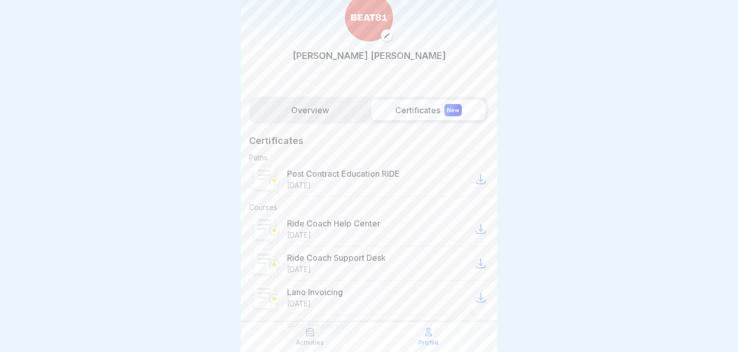
scroll to position [24, 0]
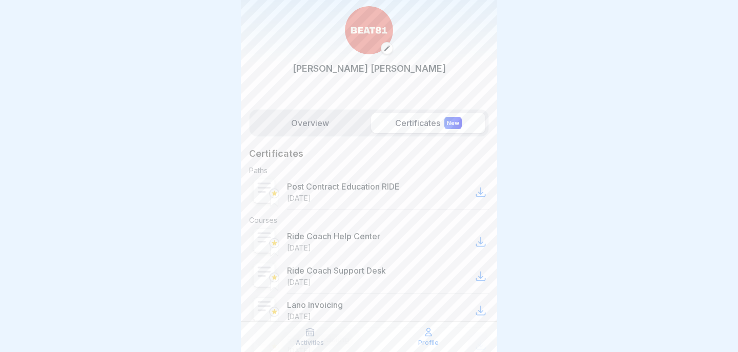
click at [308, 118] on label "Overview" at bounding box center [310, 123] width 114 height 20
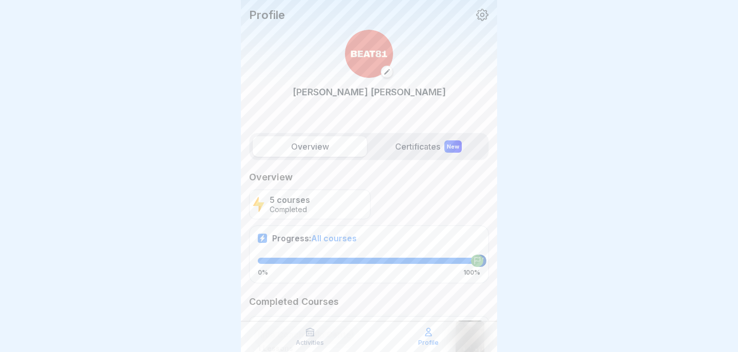
scroll to position [13, 0]
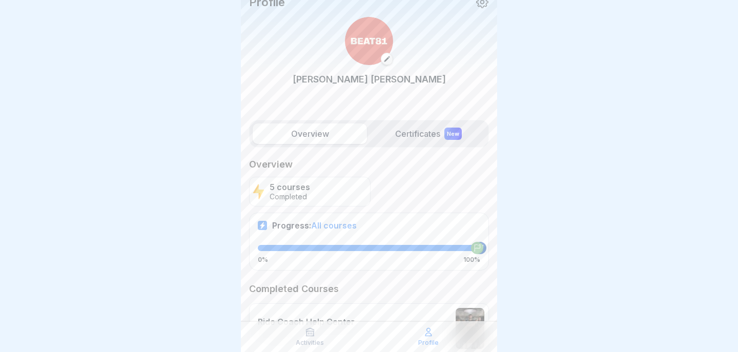
click at [311, 190] on div "5 courses Completed" at bounding box center [309, 192] width 121 height 30
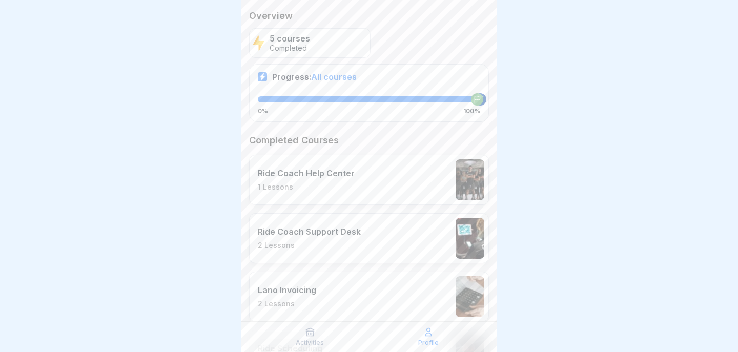
scroll to position [0, 0]
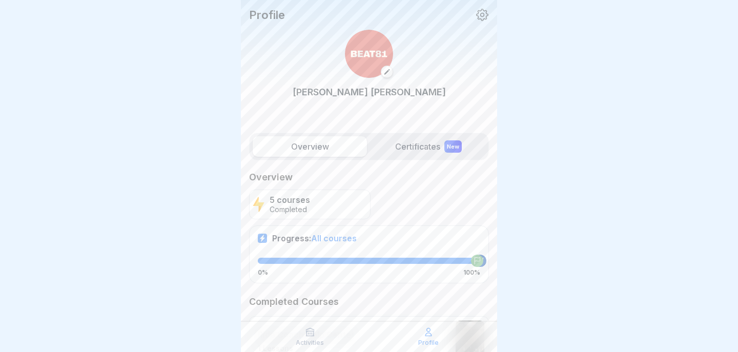
click at [307, 334] on icon at bounding box center [310, 332] width 10 height 10
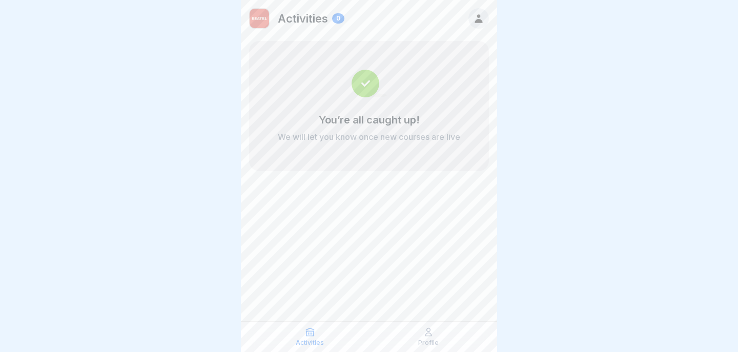
click at [477, 26] on div at bounding box center [478, 18] width 20 height 20
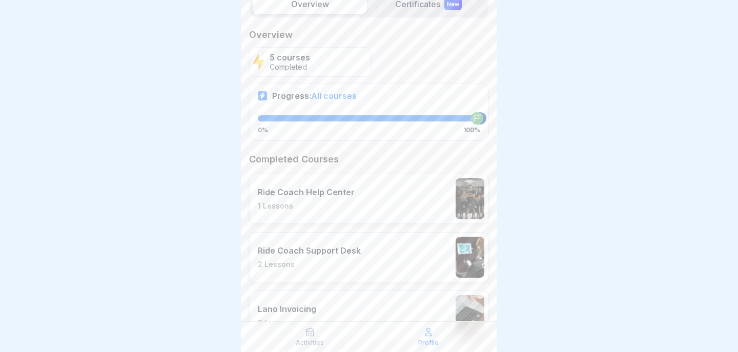
scroll to position [82, 0]
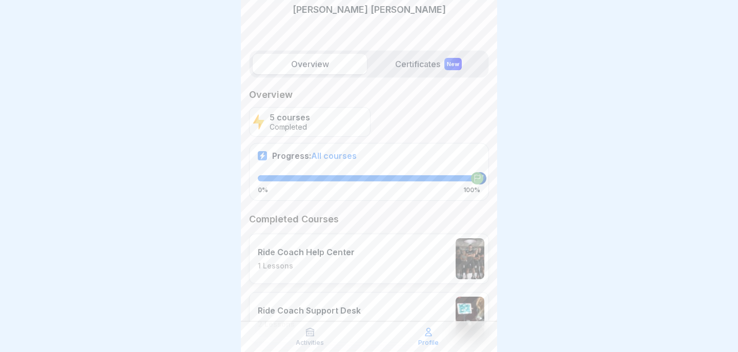
click at [344, 154] on span "All courses" at bounding box center [334, 156] width 46 height 10
click at [473, 179] on icon at bounding box center [476, 178] width 7 height 7
click at [274, 179] on div at bounding box center [369, 178] width 222 height 6
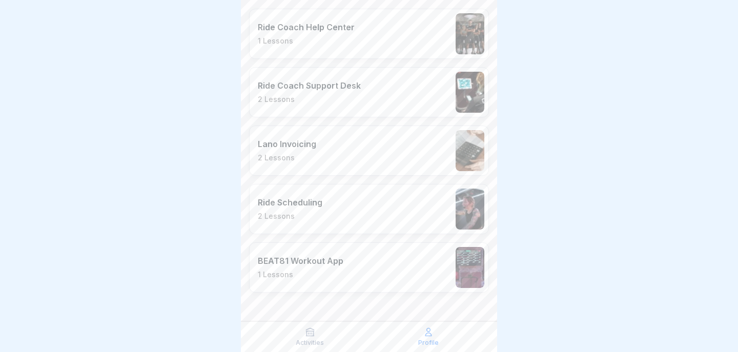
scroll to position [0, 0]
